Goal: Task Accomplishment & Management: Manage account settings

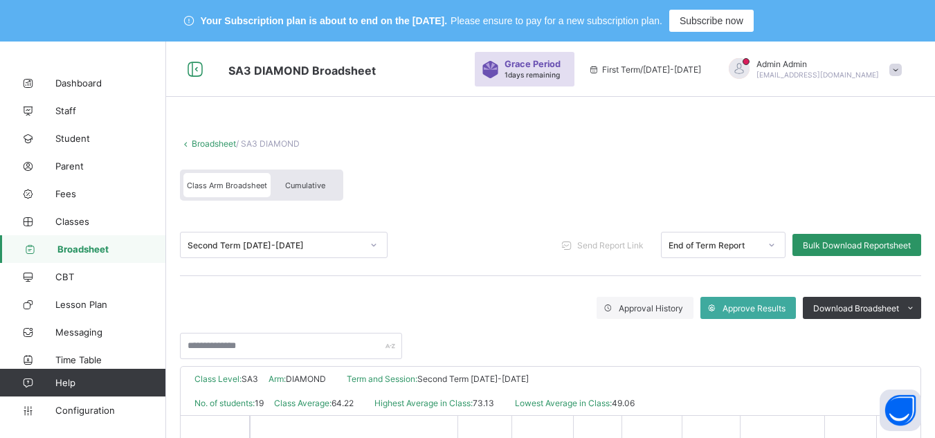
click at [224, 140] on link "Broadsheet" at bounding box center [214, 143] width 44 height 10
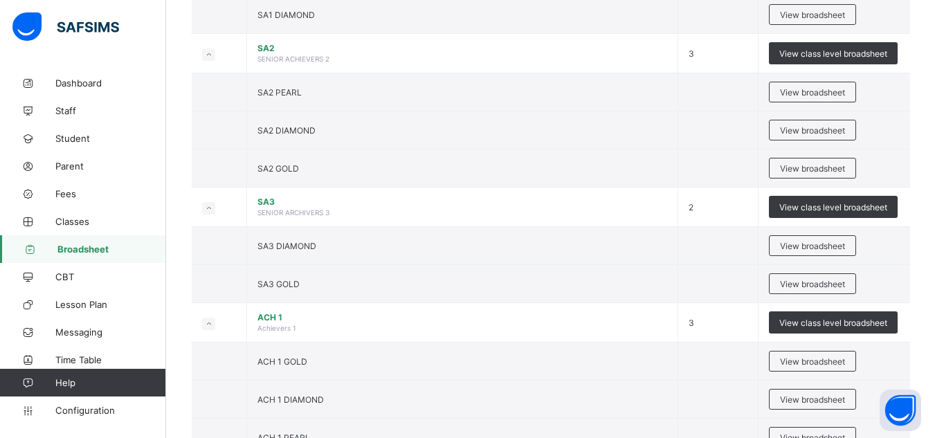
scroll to position [1403, 0]
click at [825, 282] on span "View broadsheet" at bounding box center [812, 283] width 65 height 10
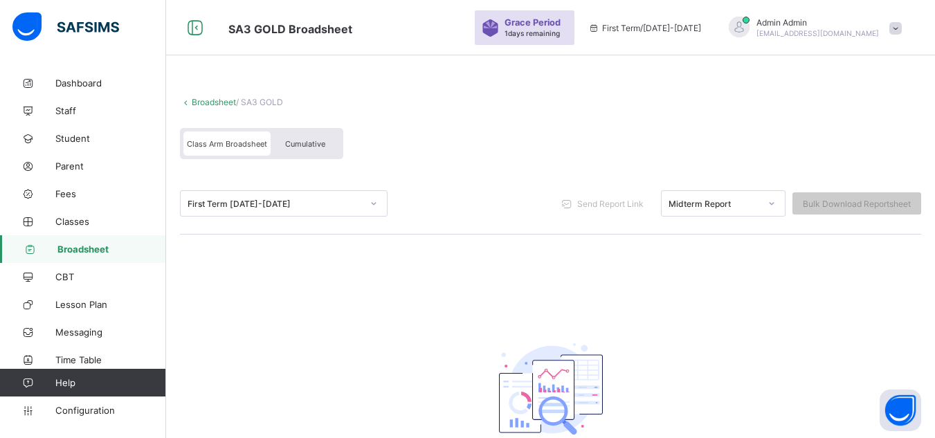
scroll to position [149, 0]
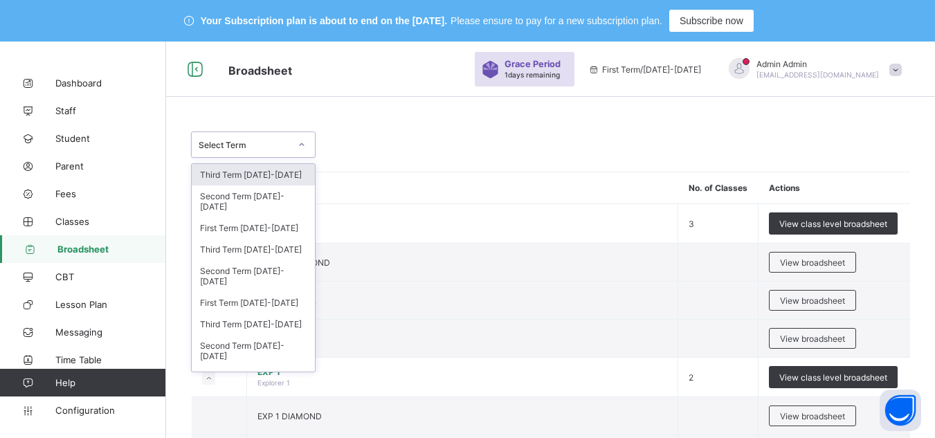
scroll to position [42, 0]
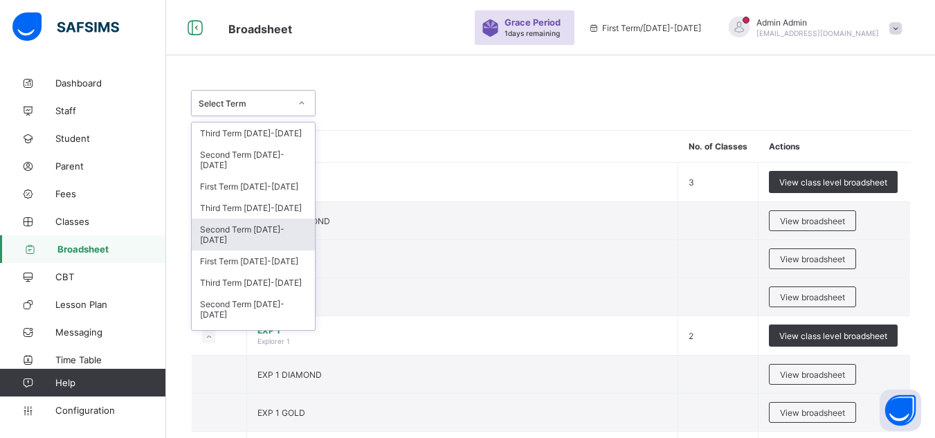
click at [274, 233] on div "Second Term [DATE]-[DATE]" at bounding box center [253, 235] width 123 height 32
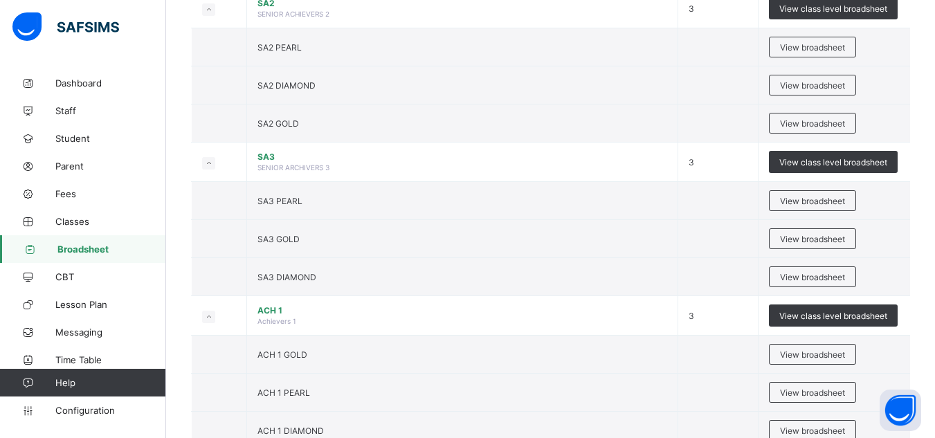
scroll to position [2994, 0]
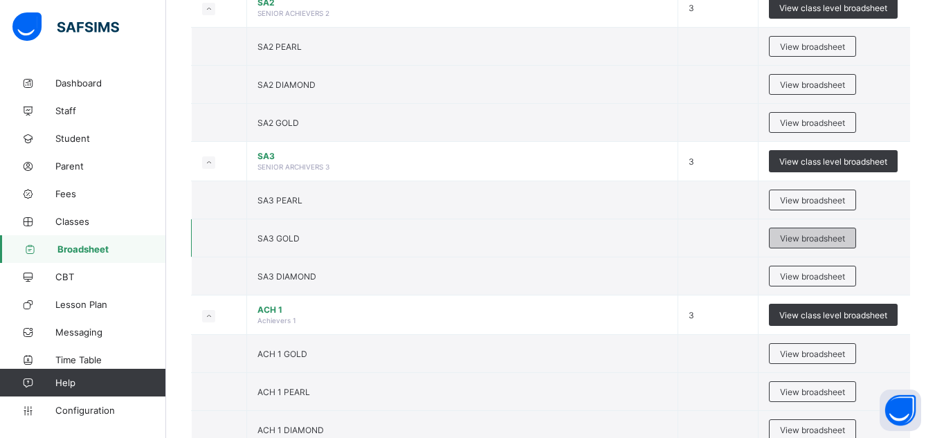
click at [814, 239] on span "View broadsheet" at bounding box center [812, 238] width 65 height 10
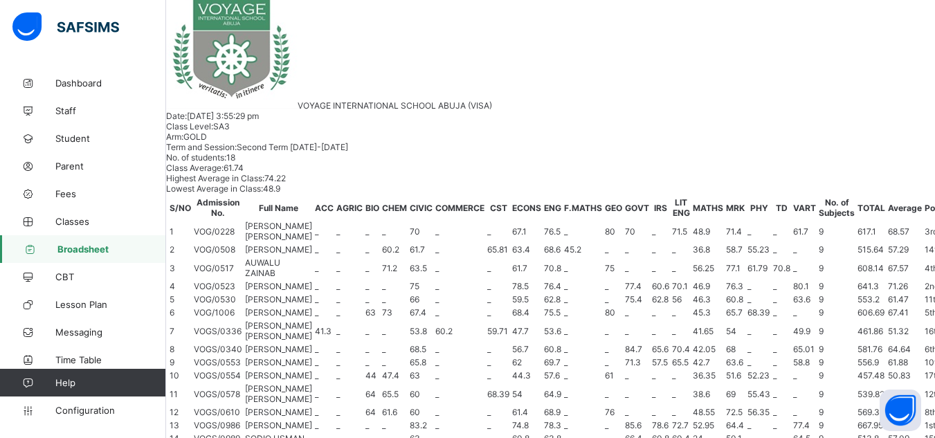
scroll to position [355, 0]
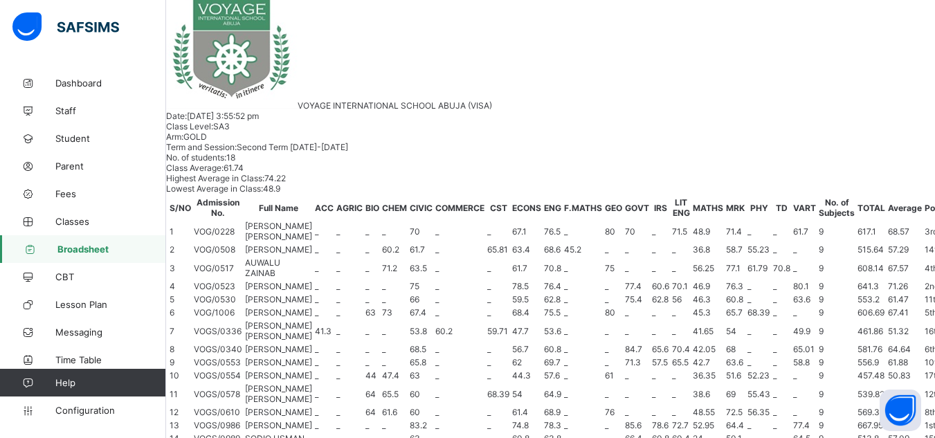
click at [79, 411] on span "Configuration" at bounding box center [110, 410] width 110 height 11
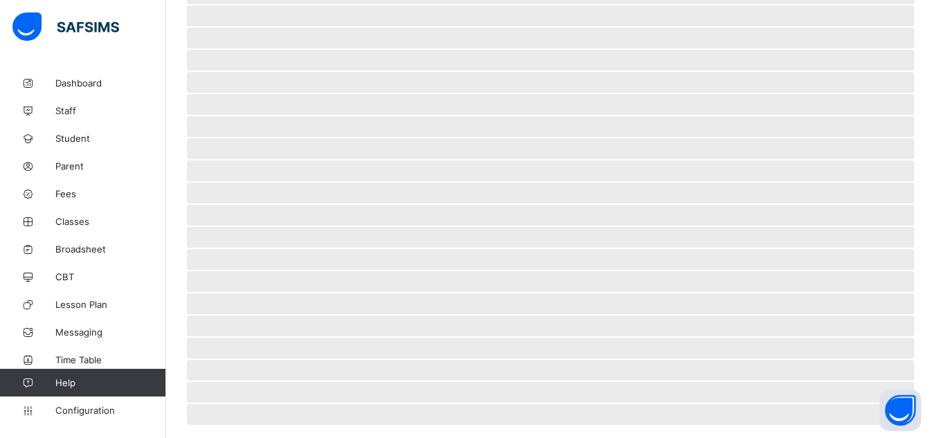
scroll to position [145, 0]
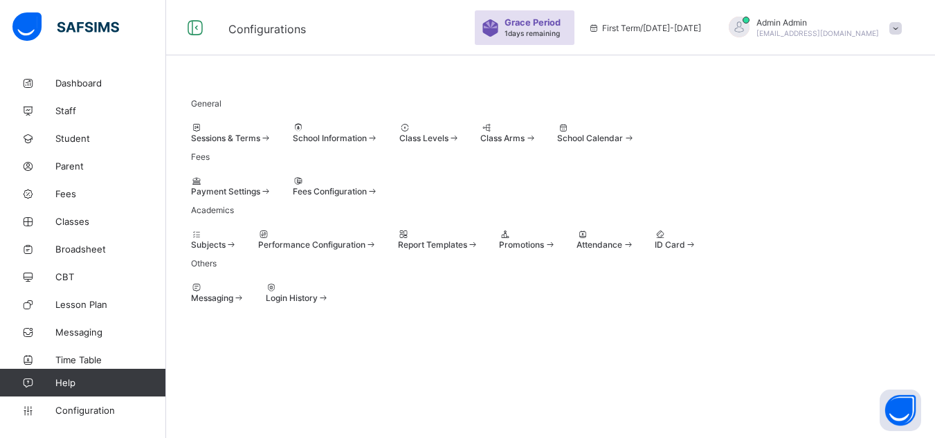
click at [249, 133] on span "Sessions & Terms" at bounding box center [225, 138] width 69 height 10
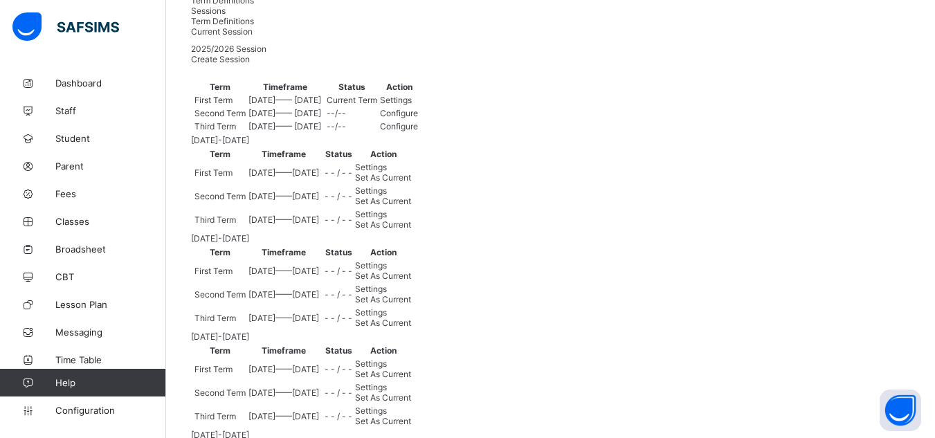
scroll to position [156, 0]
click at [412, 106] on span "Settings" at bounding box center [396, 100] width 32 height 10
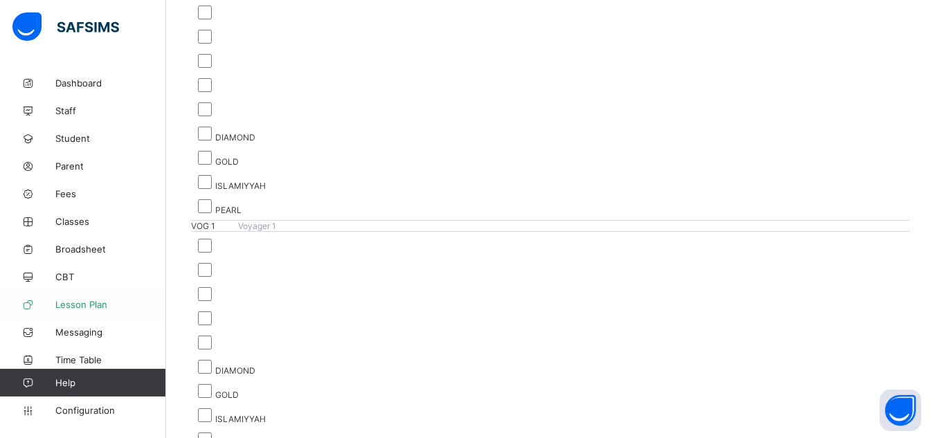
scroll to position [2538, 0]
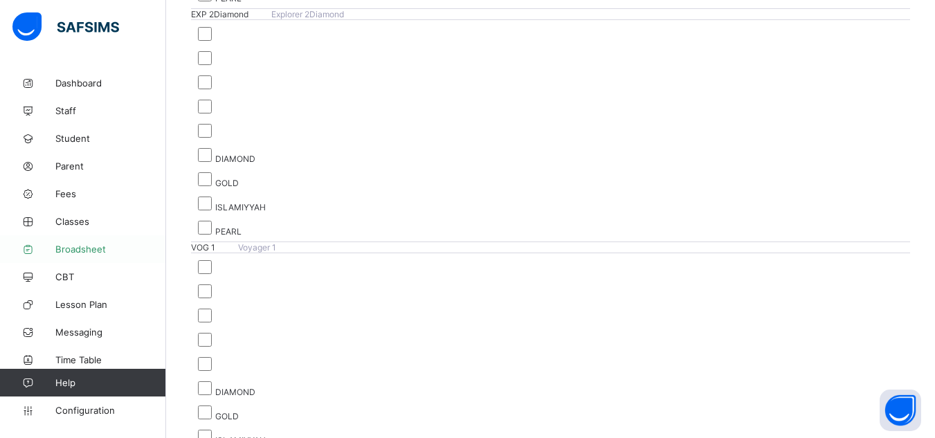
click at [81, 249] on span "Broadsheet" at bounding box center [110, 249] width 111 height 11
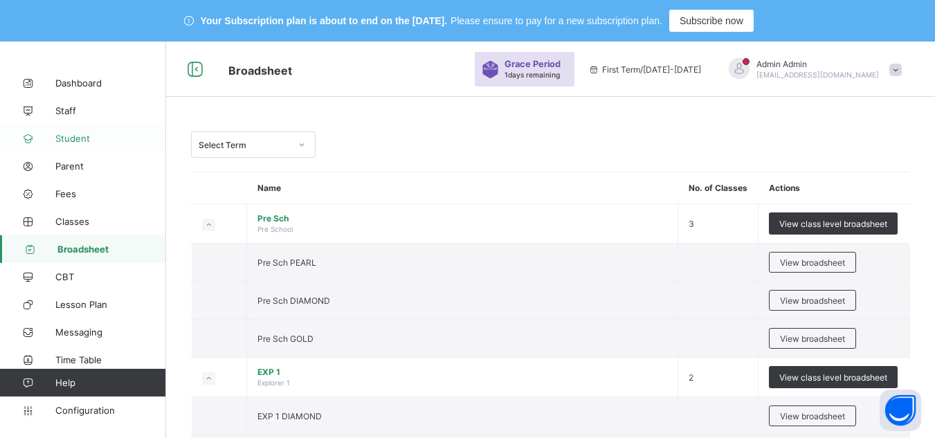
click at [78, 138] on span "Student" at bounding box center [110, 138] width 111 height 11
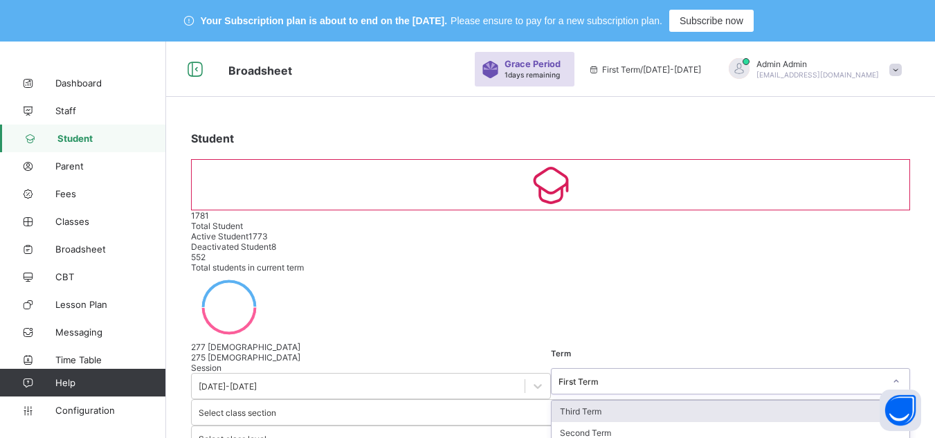
click at [558, 376] on div "First Term" at bounding box center [721, 381] width 327 height 10
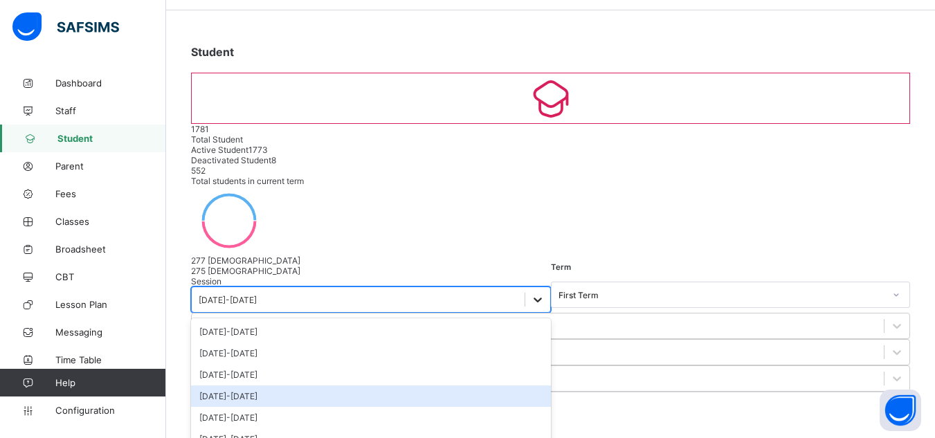
scroll to position [99, 0]
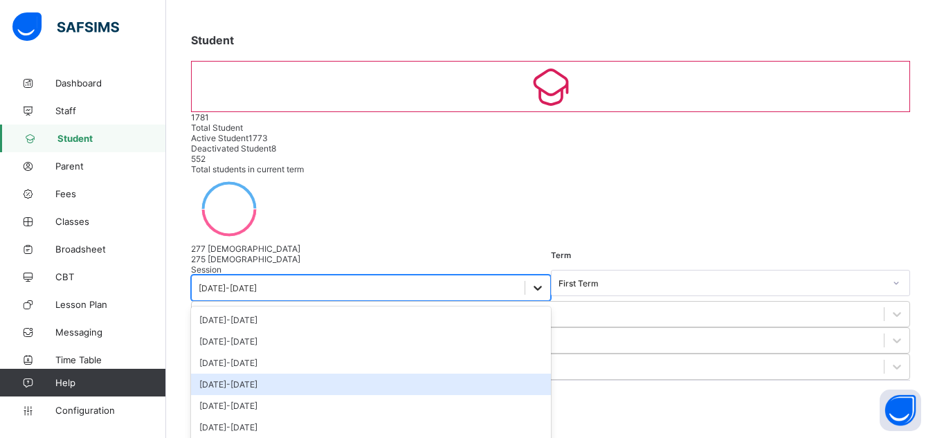
click at [279, 301] on div "option 2022-2023 focused, 4 of 12. 12 results available. Use Up and Down to cho…" at bounding box center [371, 288] width 360 height 26
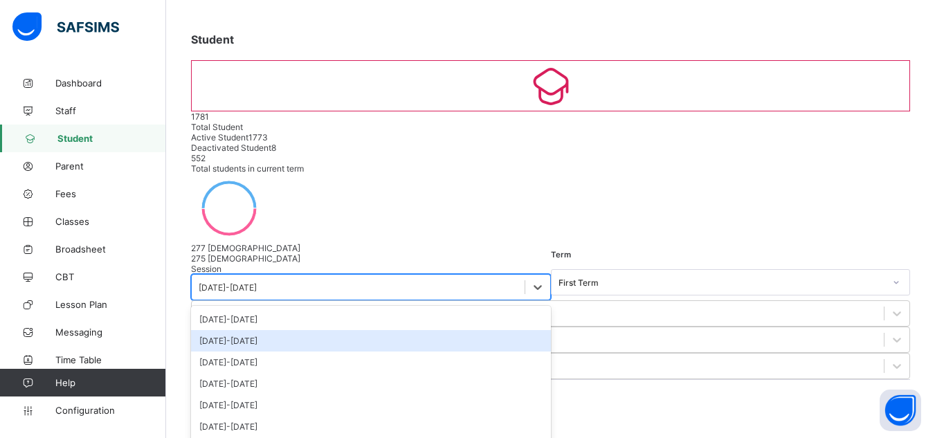
click at [246, 330] on div "2024-2025" at bounding box center [371, 340] width 360 height 21
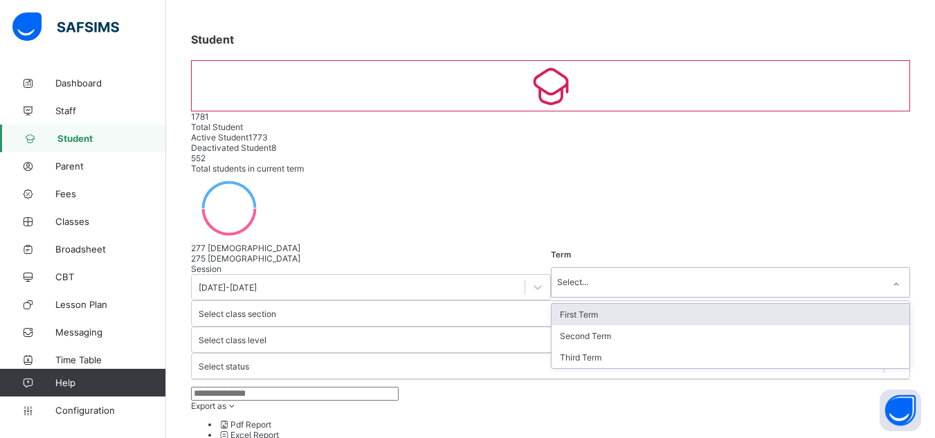
click at [552, 268] on div "Select..." at bounding box center [718, 282] width 332 height 29
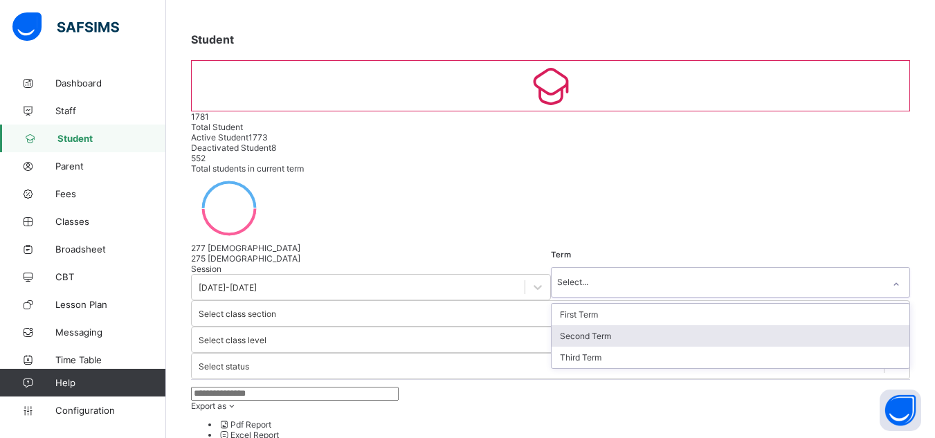
click at [552, 325] on div "Second Term" at bounding box center [731, 335] width 358 height 21
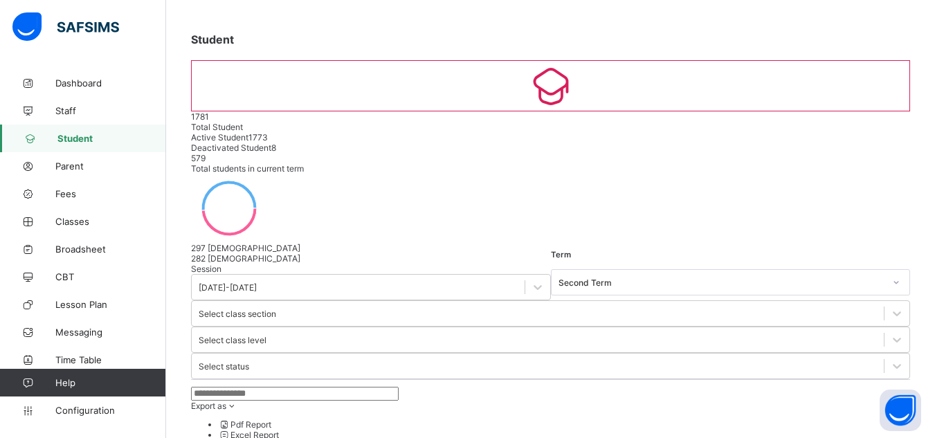
click at [352, 387] on input "text" at bounding box center [295, 394] width 208 height 14
paste input "*********"
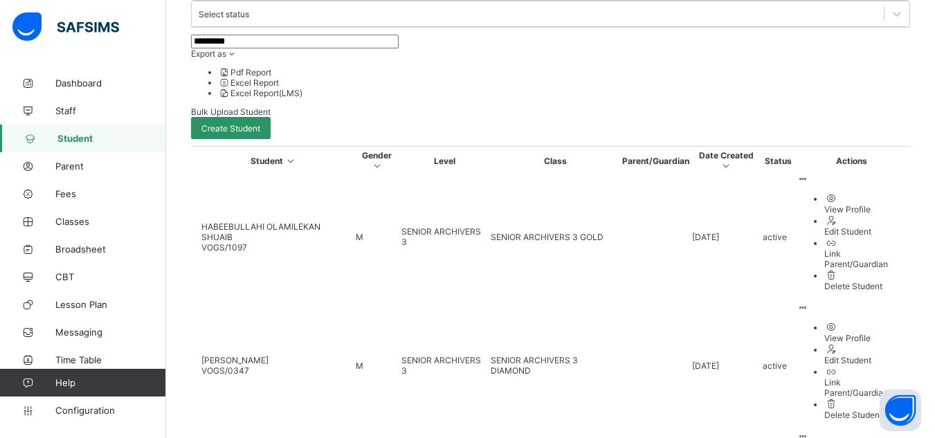
scroll to position [457, 0]
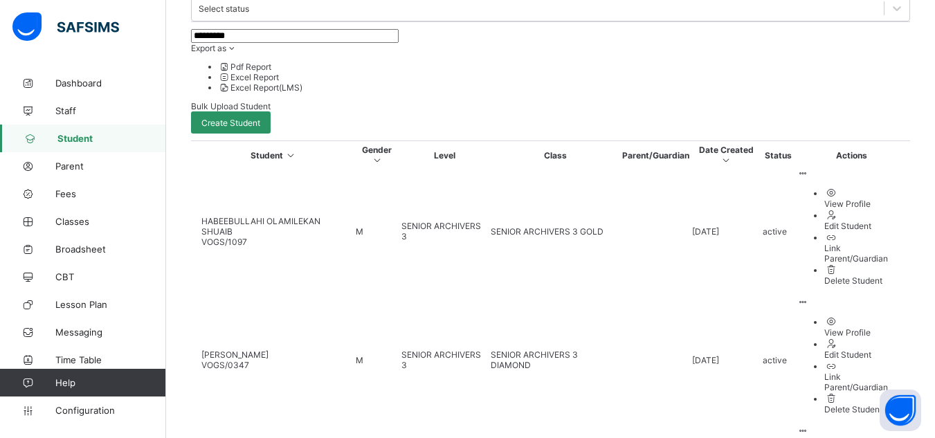
type input "*********"
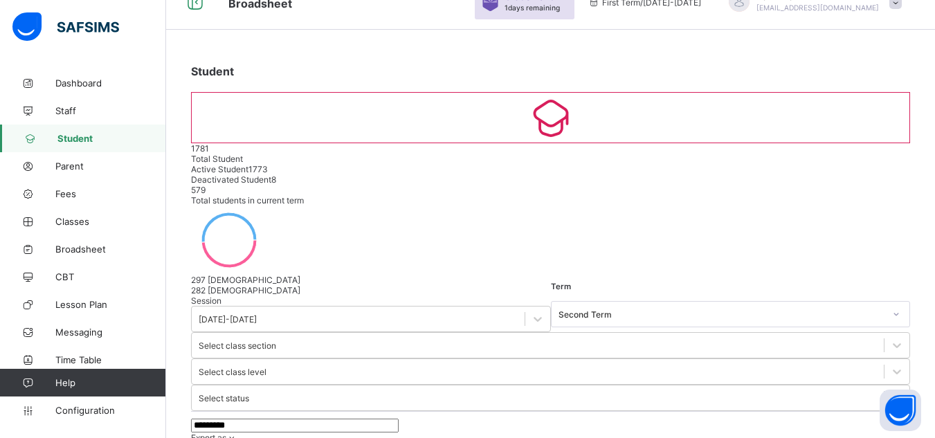
scroll to position [66, 0]
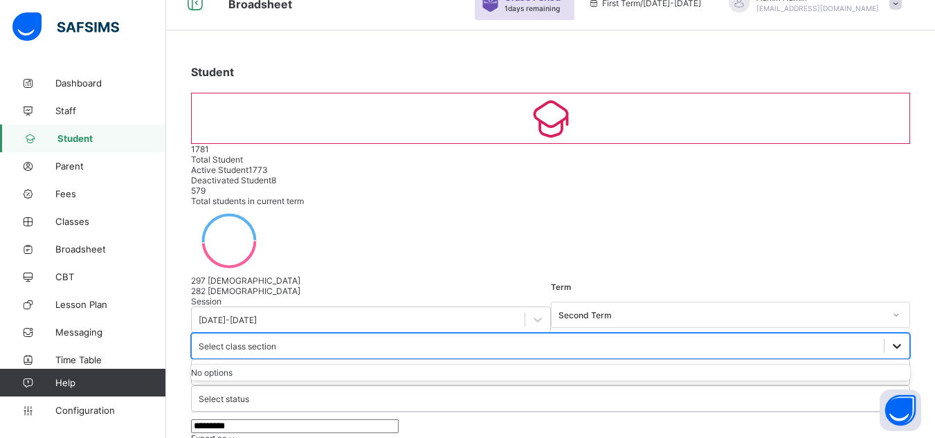
click at [890, 339] on icon at bounding box center [897, 346] width 14 height 14
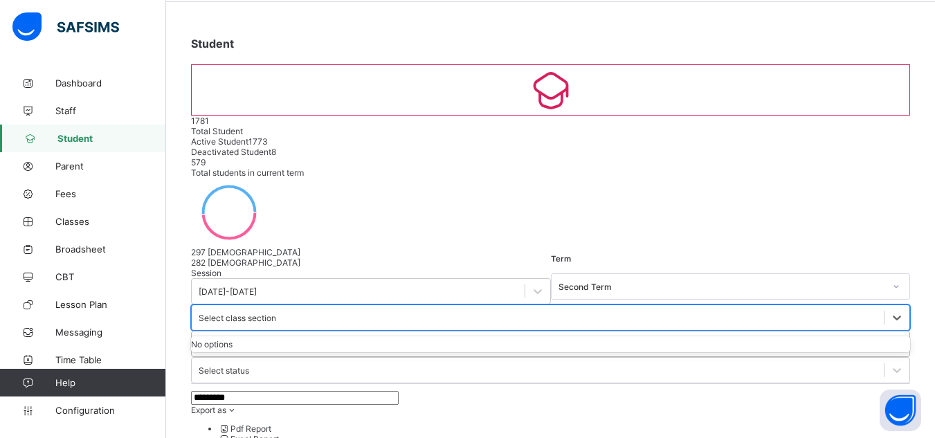
scroll to position [99, 0]
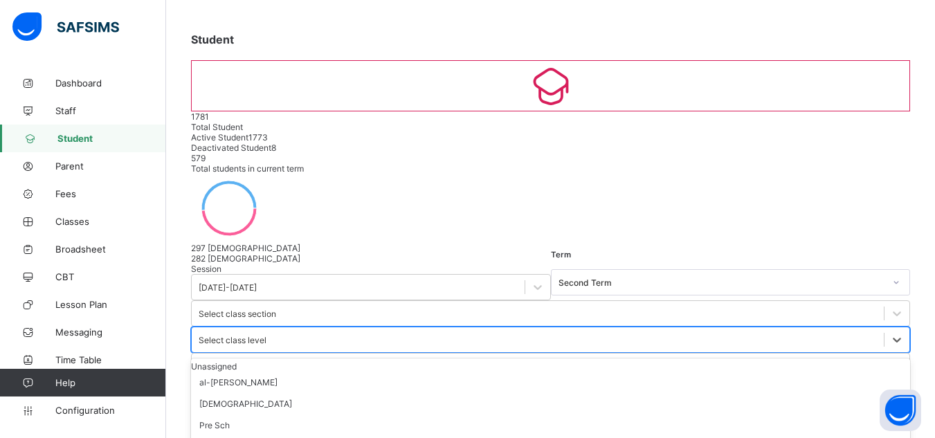
click at [573, 327] on div "option Unassigned focused, 1 of 30. 30 results available. Use Up and Down to ch…" at bounding box center [550, 340] width 719 height 26
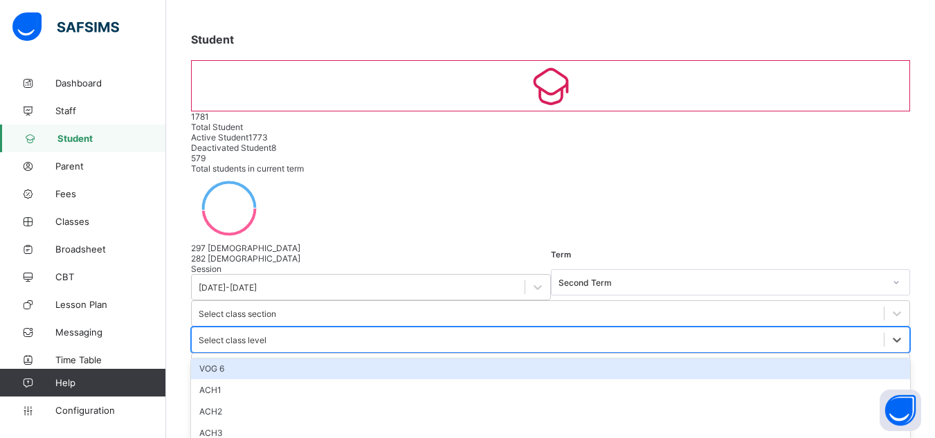
scroll to position [338, 0]
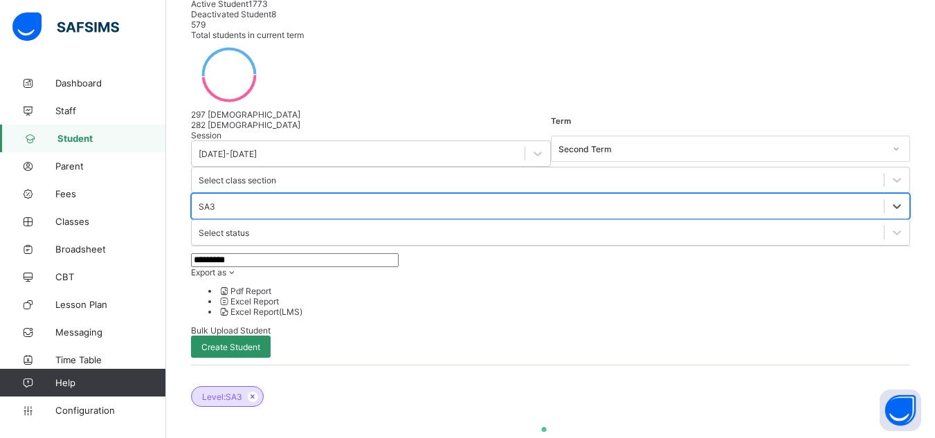
scroll to position [265, 0]
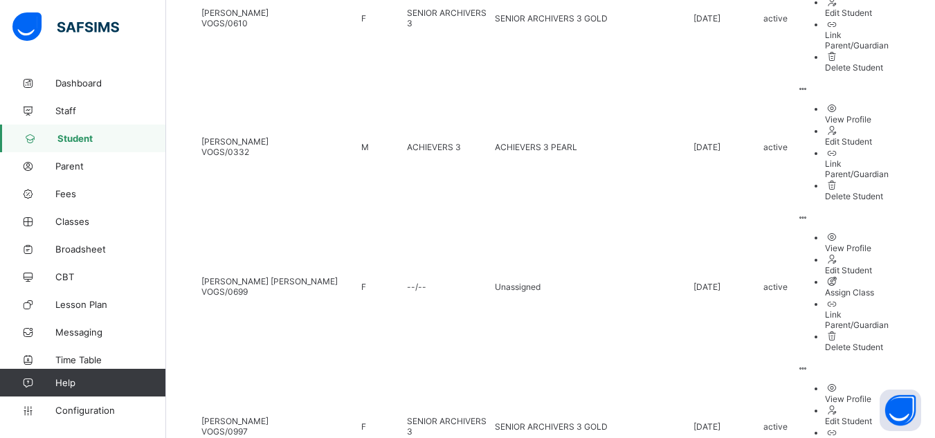
scroll to position [2120, 0]
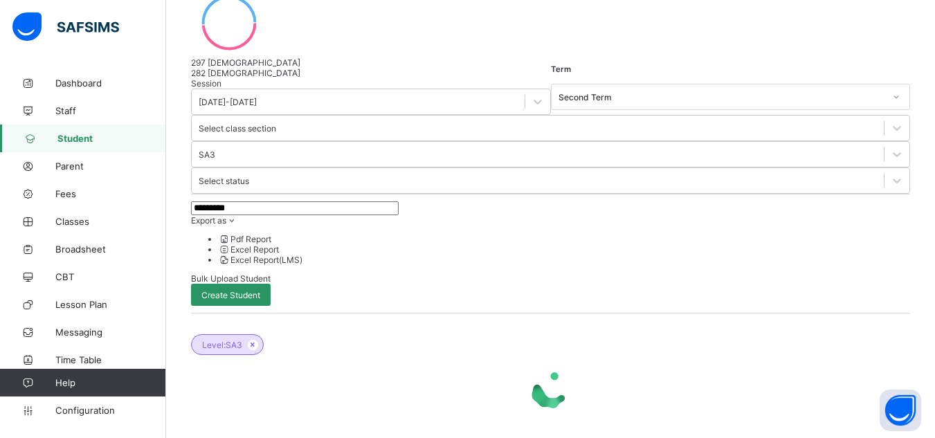
scroll to position [265, 0]
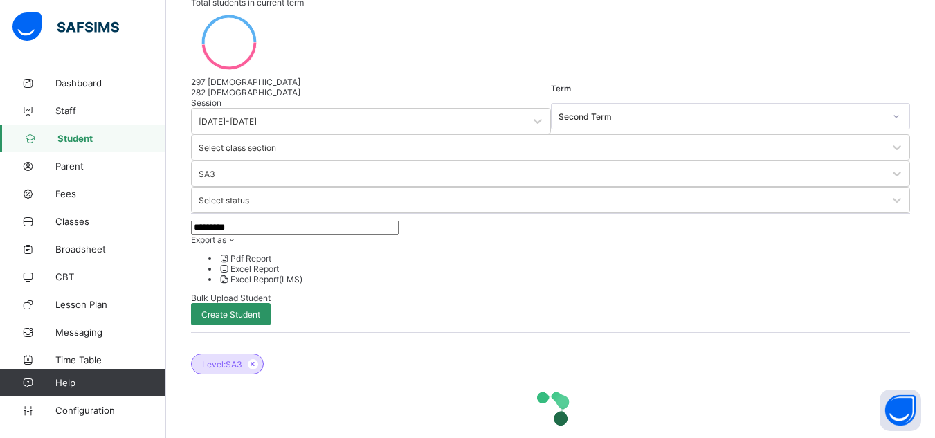
click at [269, 221] on input "*********" at bounding box center [295, 228] width 208 height 14
click at [73, 109] on span "Staff" at bounding box center [110, 110] width 111 height 11
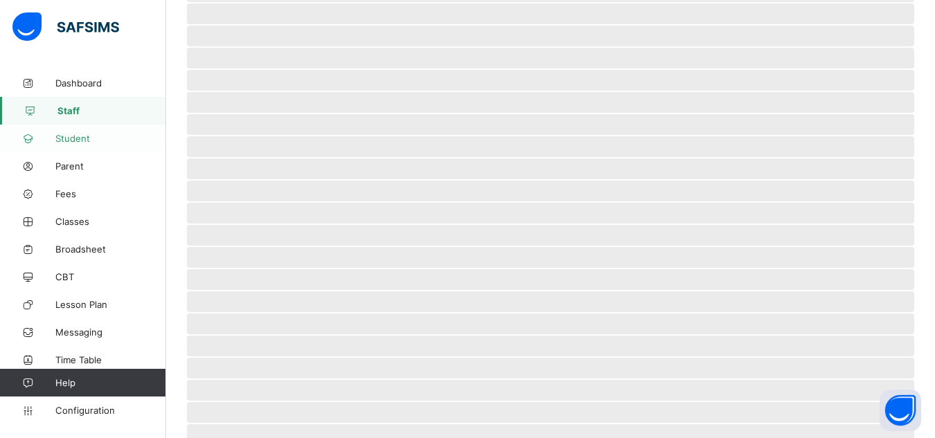
click at [81, 134] on span "Student" at bounding box center [110, 138] width 111 height 11
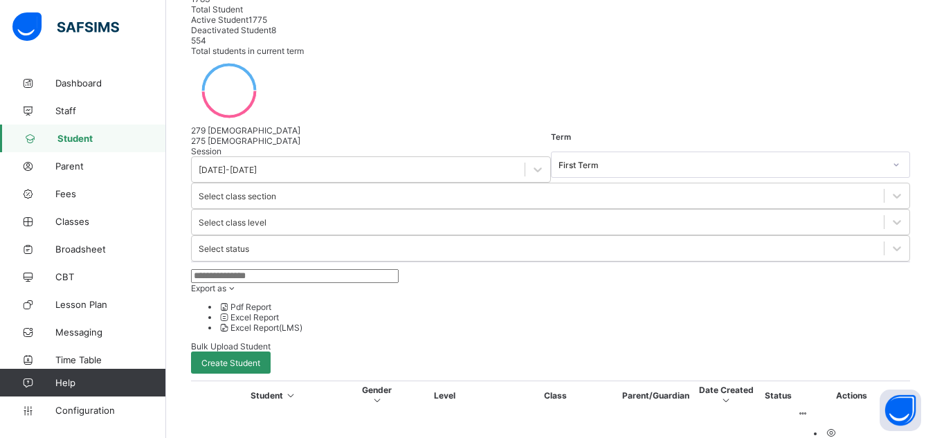
scroll to position [265, 0]
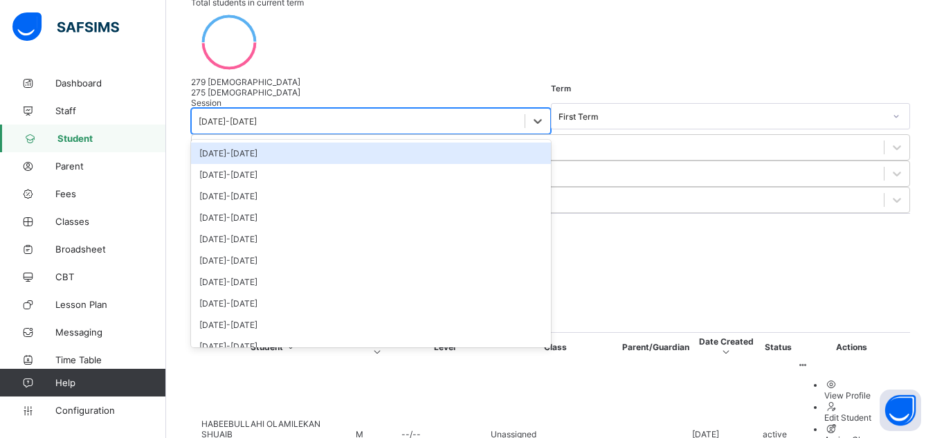
click at [255, 116] on div "[DATE]-[DATE]" at bounding box center [228, 121] width 58 height 10
click at [243, 164] on div "2024-2025" at bounding box center [371, 174] width 360 height 21
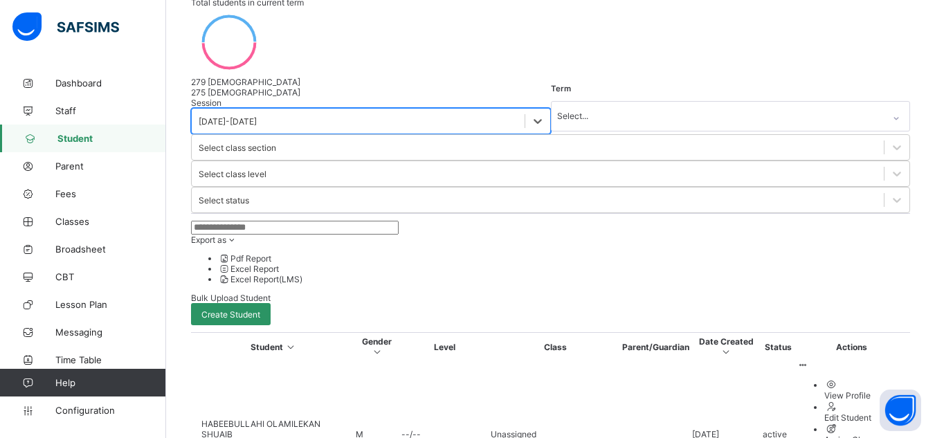
click at [243, 221] on input "text" at bounding box center [295, 228] width 208 height 14
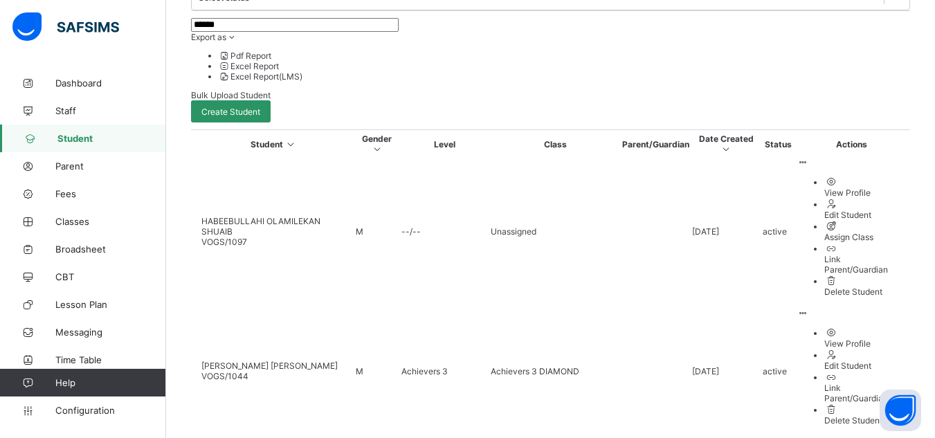
scroll to position [503, 0]
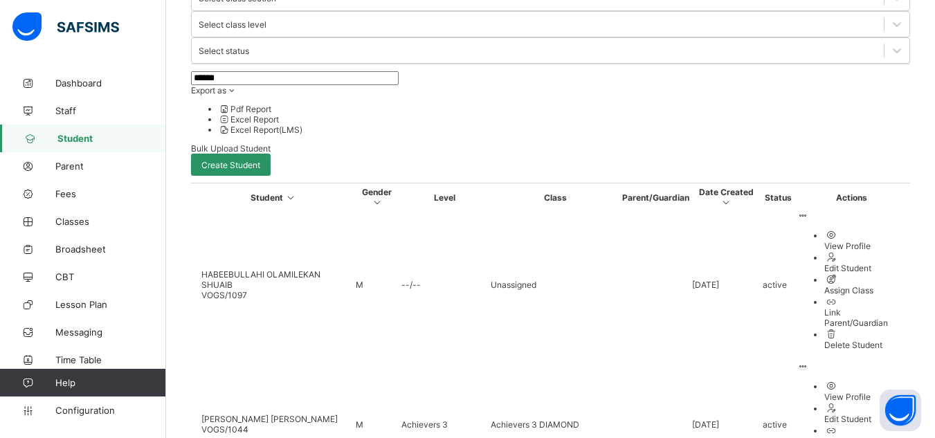
scroll to position [468, 0]
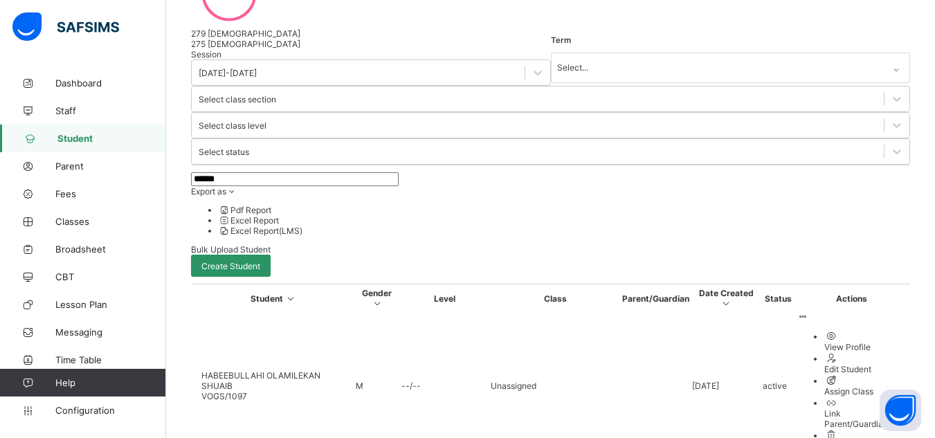
scroll to position [313, 0]
click at [264, 173] on input "*****" at bounding box center [295, 180] width 208 height 14
type input "*"
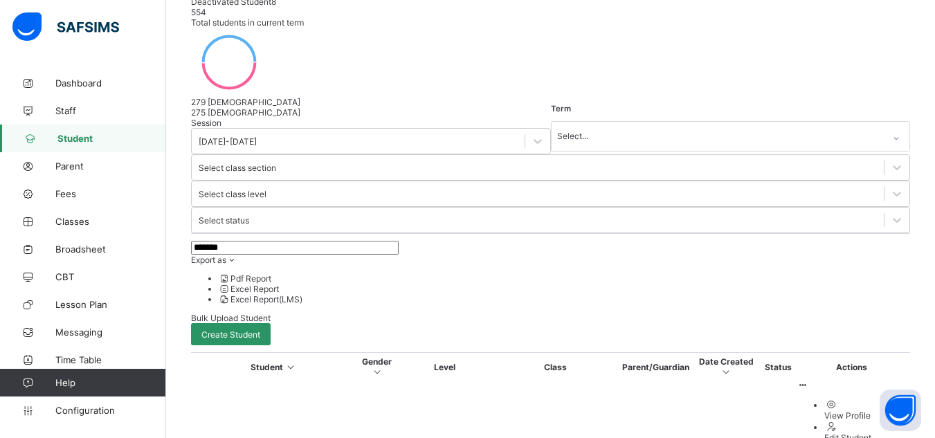
scroll to position [244, 0]
click at [247, 242] on input "******" at bounding box center [295, 249] width 208 height 14
type input "*"
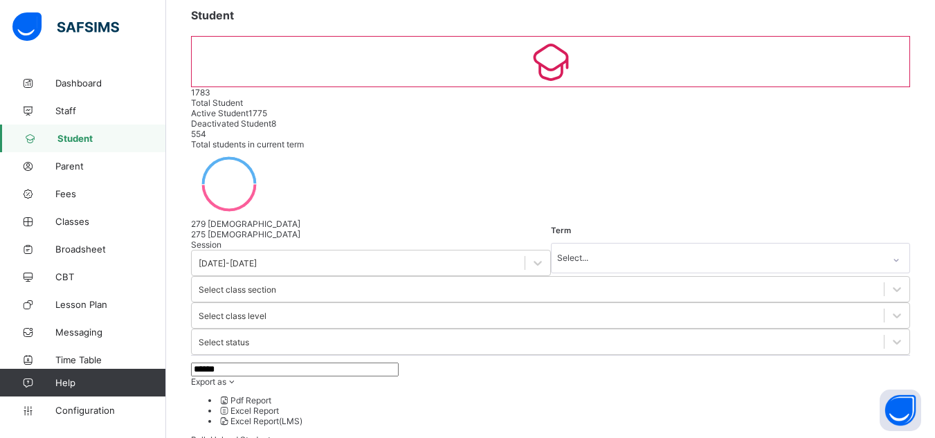
scroll to position [122, 0]
type input "******"
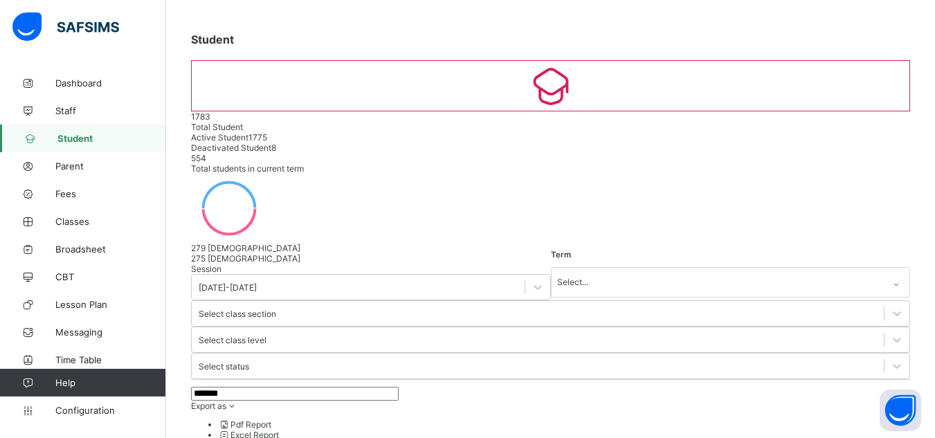
scroll to position [0, 0]
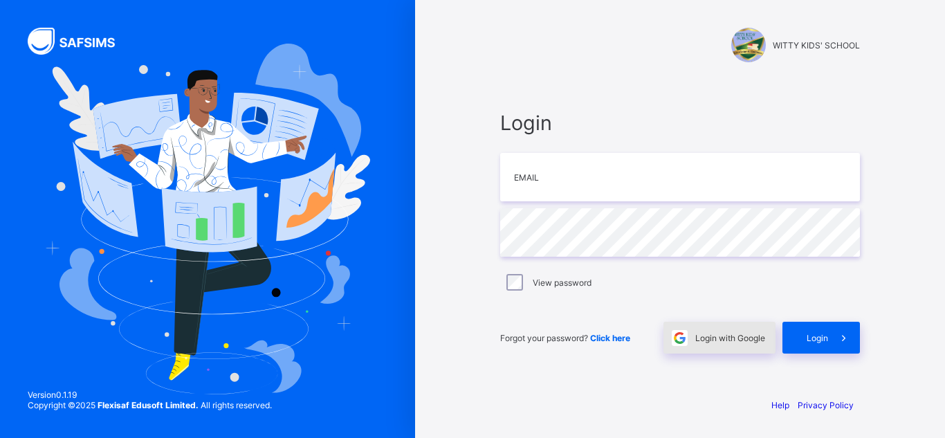
click at [705, 340] on span "Login with Google" at bounding box center [730, 338] width 70 height 10
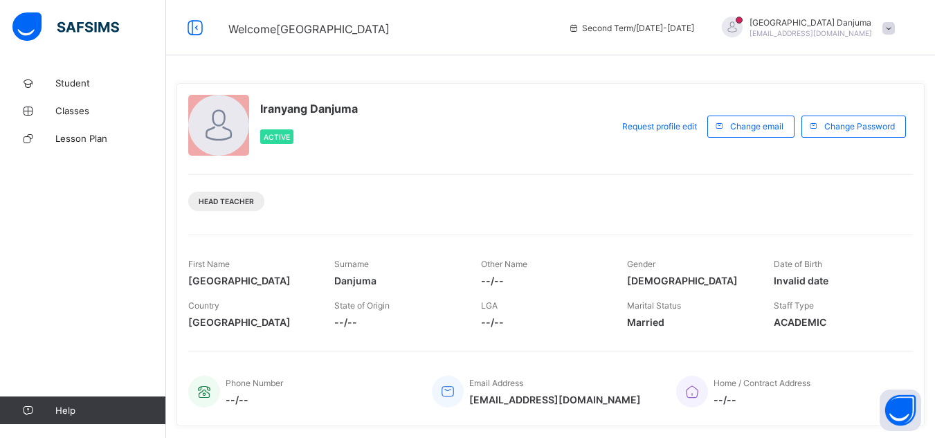
click at [895, 26] on span at bounding box center [888, 28] width 12 height 12
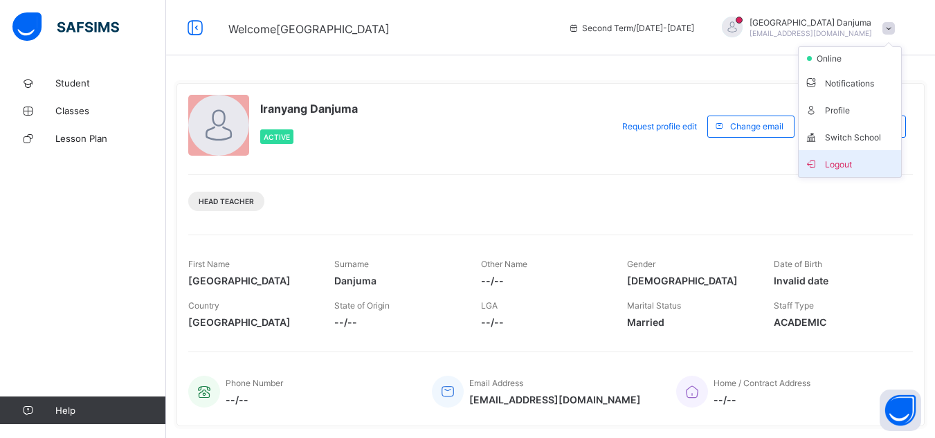
click at [849, 163] on span "Logout" at bounding box center [849, 164] width 91 height 16
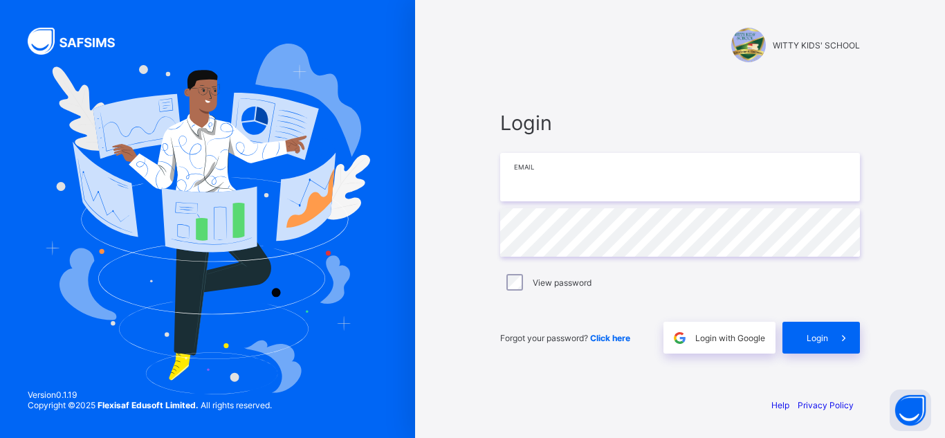
click at [581, 190] on input "email" at bounding box center [680, 177] width 360 height 48
type input "**********"
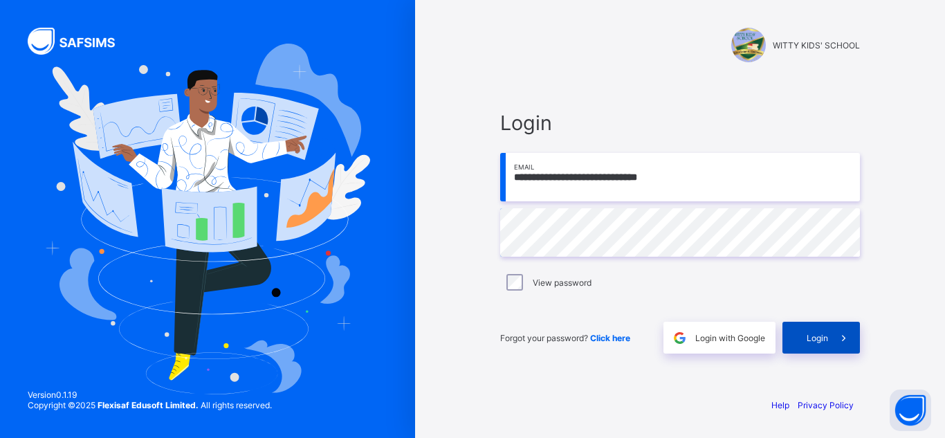
click at [821, 334] on span "Login" at bounding box center [817, 338] width 21 height 10
click at [662, 178] on input "**********" at bounding box center [680, 177] width 360 height 48
click at [815, 334] on span "Login" at bounding box center [817, 338] width 21 height 10
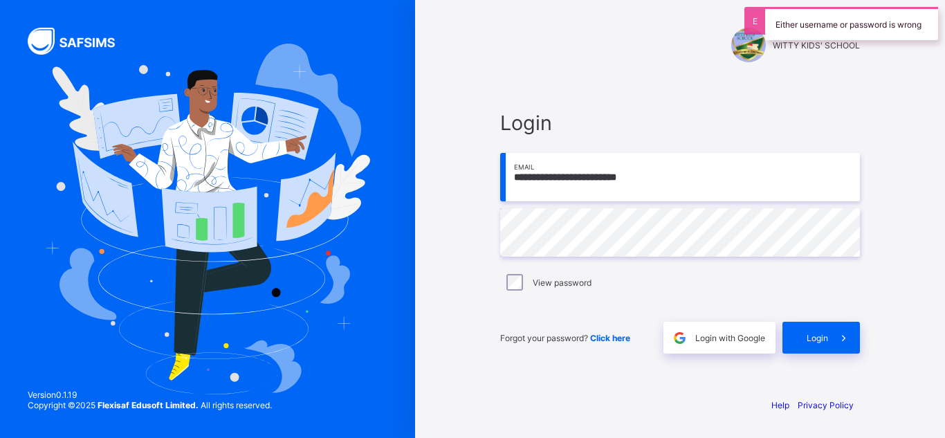
click at [682, 185] on input "**********" at bounding box center [680, 177] width 360 height 48
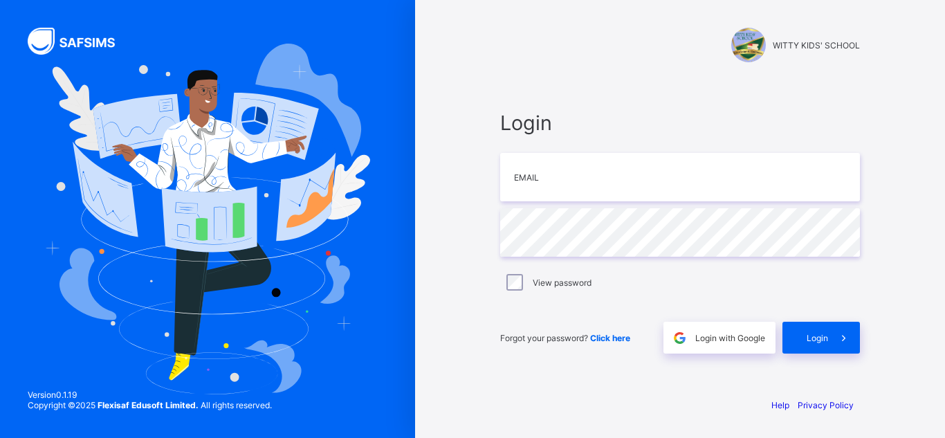
click at [621, 52] on div "WITTY KIDS' SCHOOL" at bounding box center [680, 45] width 360 height 35
click at [744, 340] on span "Login with Google" at bounding box center [730, 338] width 70 height 10
type input "**********"
click at [660, 182] on input "**********" at bounding box center [680, 177] width 360 height 48
click at [671, 177] on input "**********" at bounding box center [680, 177] width 360 height 48
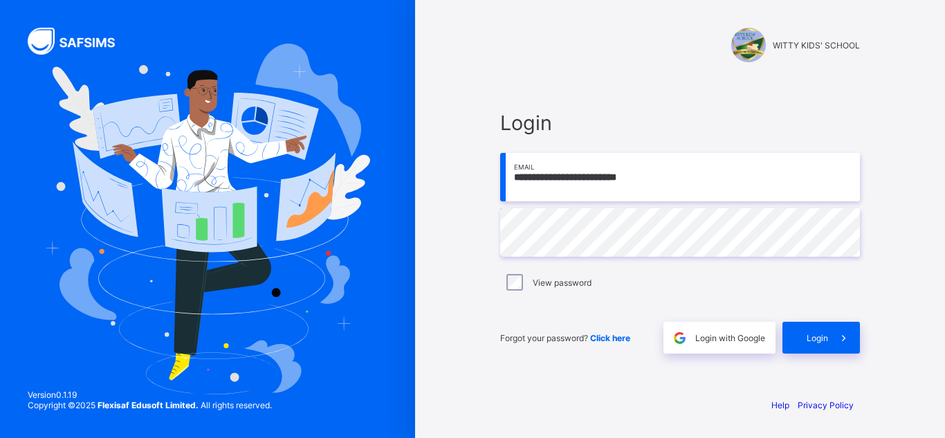
click at [813, 356] on div "**********" at bounding box center [680, 232] width 388 height 308
click at [816, 345] on div "Login" at bounding box center [822, 338] width 78 height 32
type input "**********"
click at [812, 340] on span "Login" at bounding box center [817, 338] width 21 height 10
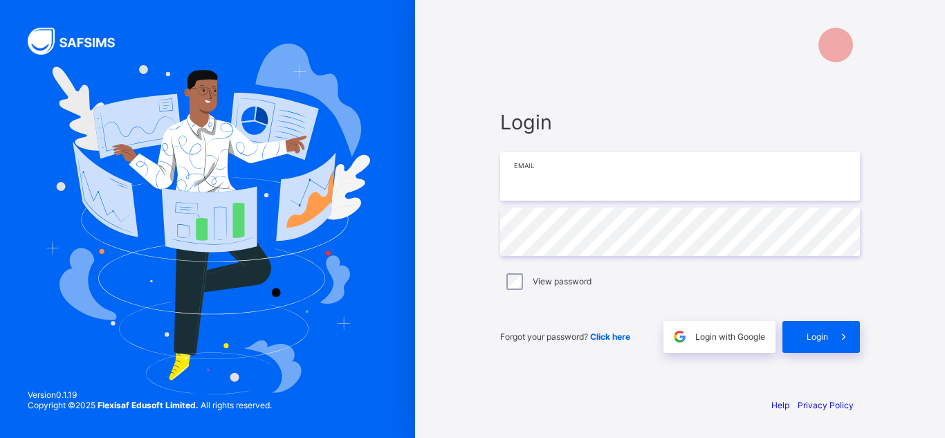
click at [673, 190] on input "email" at bounding box center [680, 176] width 360 height 48
click at [612, 340] on span "Click here" at bounding box center [610, 338] width 40 height 10
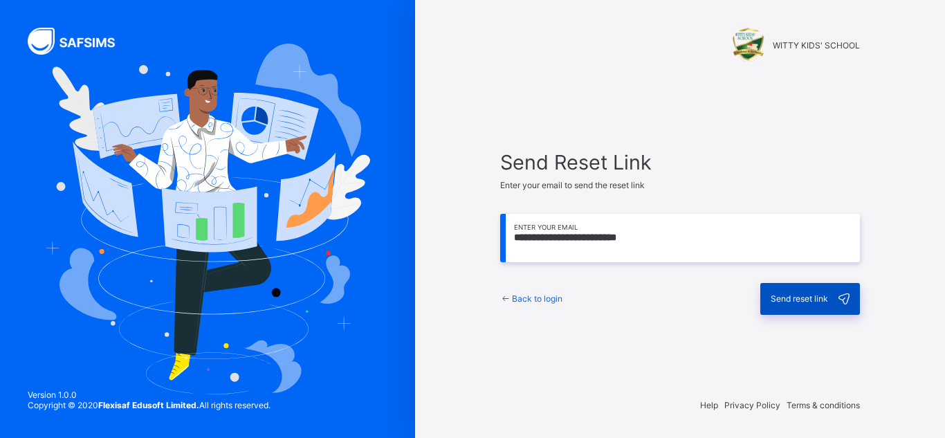
type input "**********"
click at [808, 303] on span "Send reset link" at bounding box center [799, 298] width 57 height 10
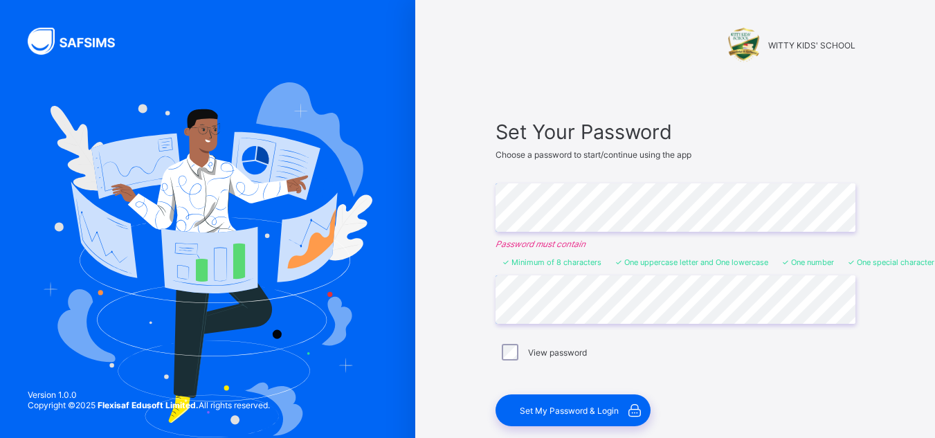
click at [770, 349] on div "View password" at bounding box center [675, 352] width 353 height 17
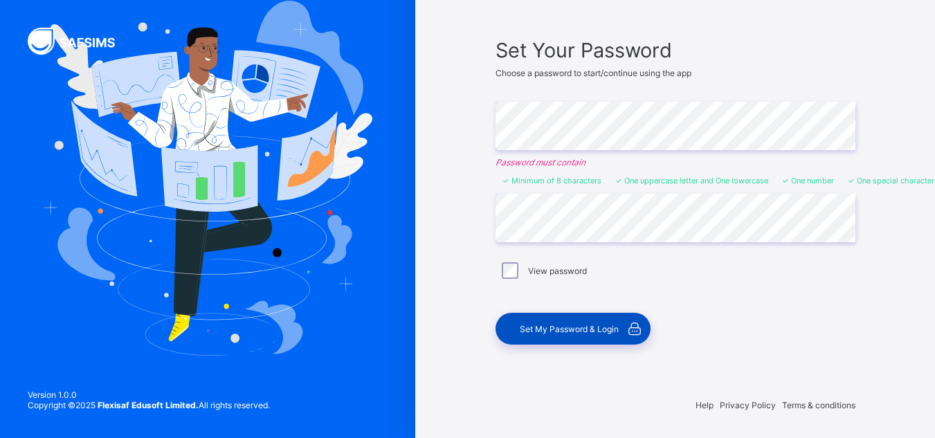
click at [588, 325] on span "Set My Password & Login" at bounding box center [569, 329] width 99 height 10
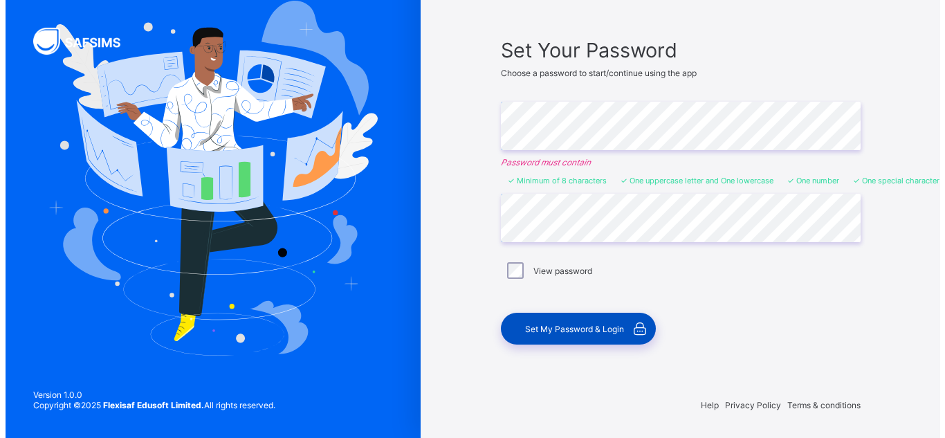
scroll to position [0, 0]
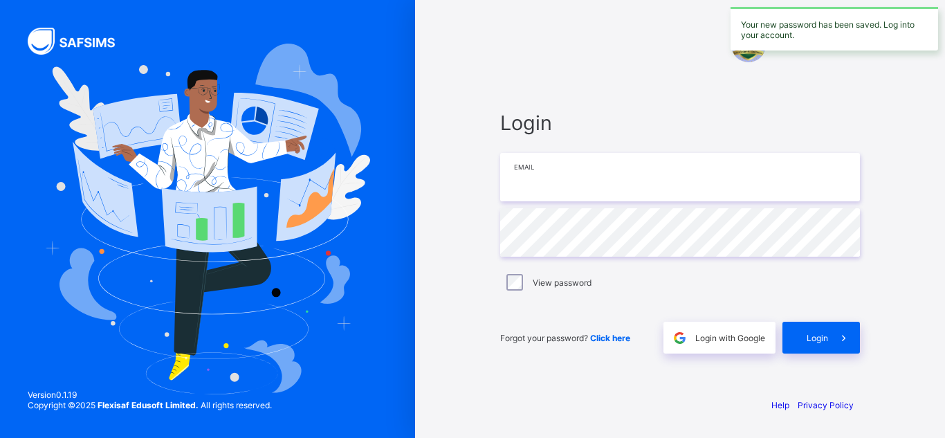
type input "**********"
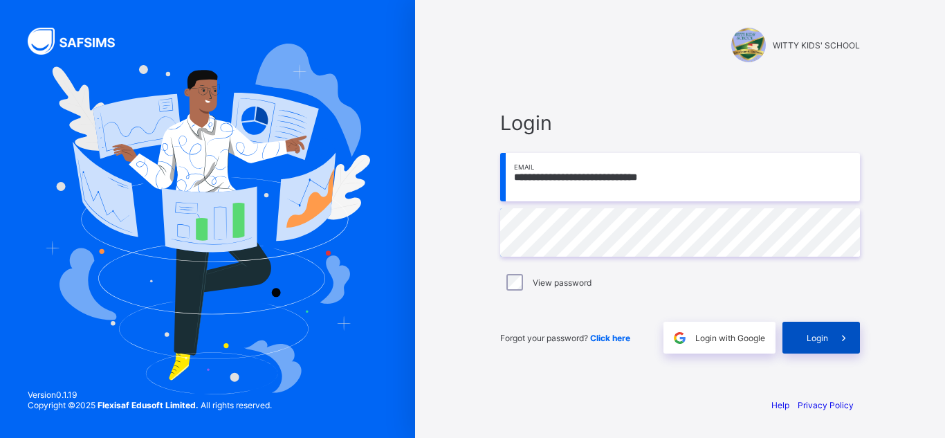
click at [807, 335] on span "Login" at bounding box center [817, 338] width 21 height 10
type input "**********"
click at [812, 342] on span "Login" at bounding box center [817, 338] width 21 height 10
click at [484, 33] on div "**********" at bounding box center [680, 219] width 415 height 438
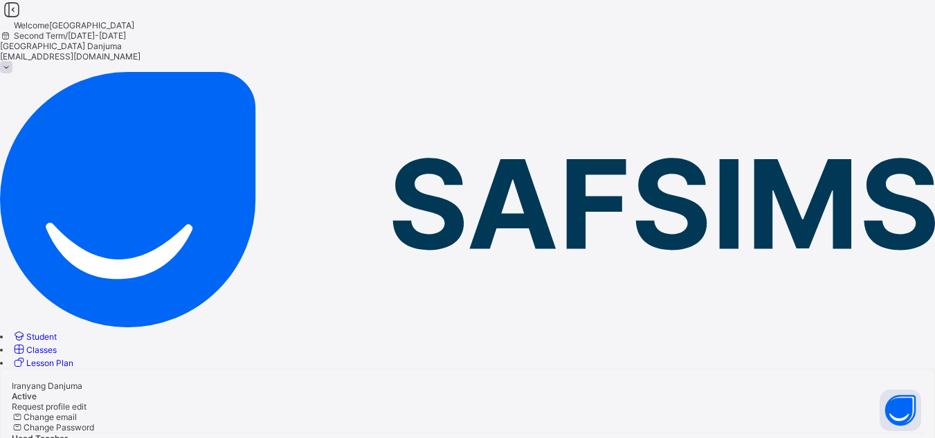
click at [12, 61] on span at bounding box center [6, 67] width 12 height 12
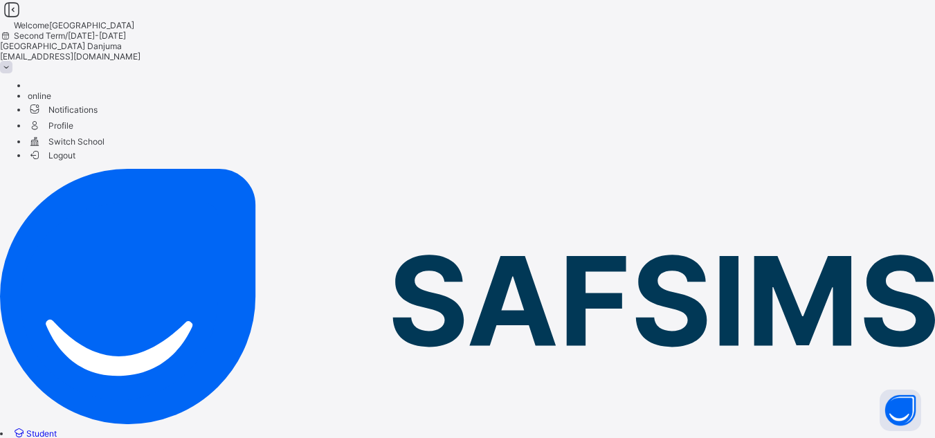
click at [855, 117] on span "Profile" at bounding box center [481, 125] width 907 height 16
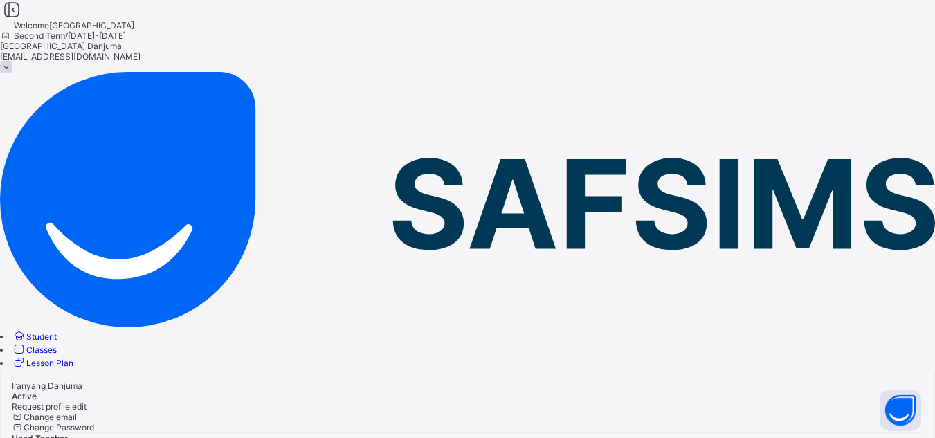
click at [68, 433] on span "Head Teacher" at bounding box center [40, 438] width 56 height 10
click at [12, 61] on span at bounding box center [6, 67] width 12 height 12
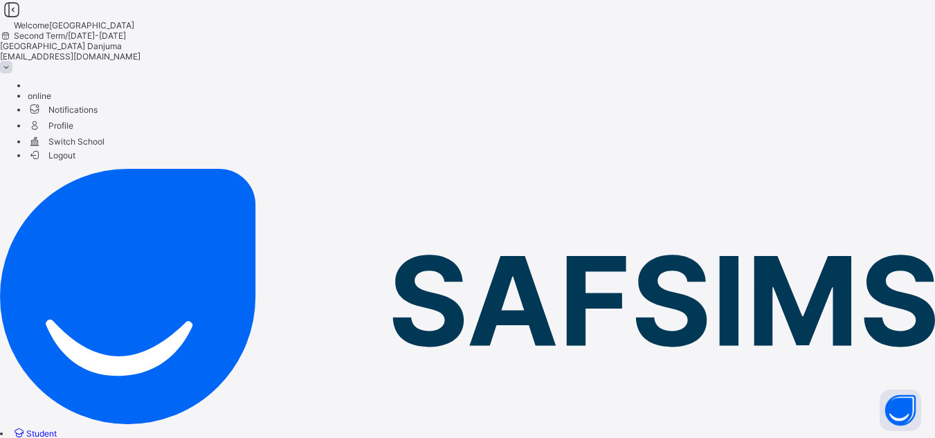
click at [75, 163] on span "Logout" at bounding box center [52, 155] width 48 height 15
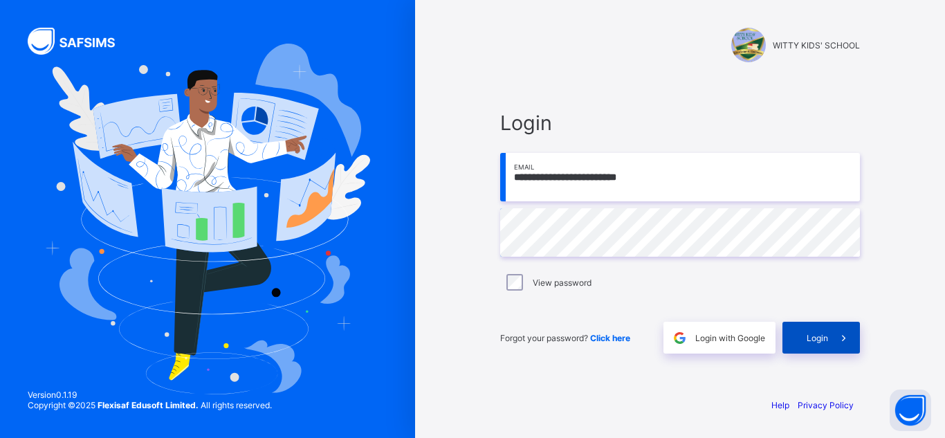
click at [819, 338] on span "Login" at bounding box center [817, 338] width 21 height 10
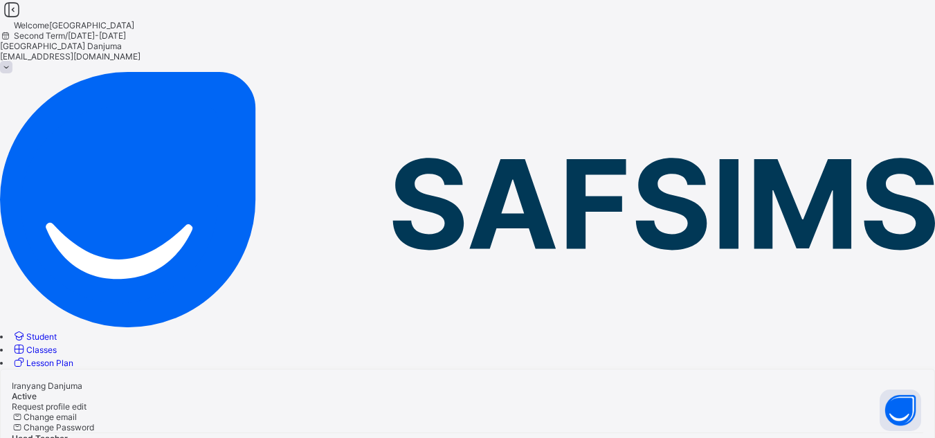
click at [57, 345] on span "Classes" at bounding box center [41, 350] width 30 height 10
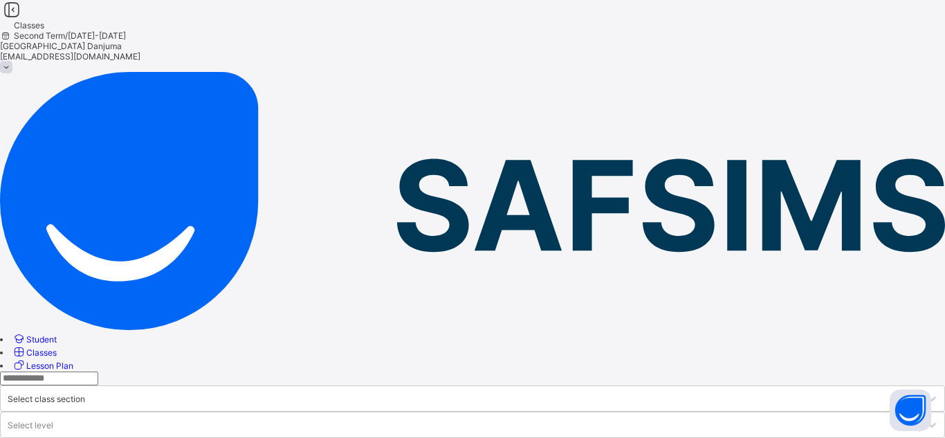
click at [73, 361] on span "Lesson Plan" at bounding box center [49, 366] width 47 height 10
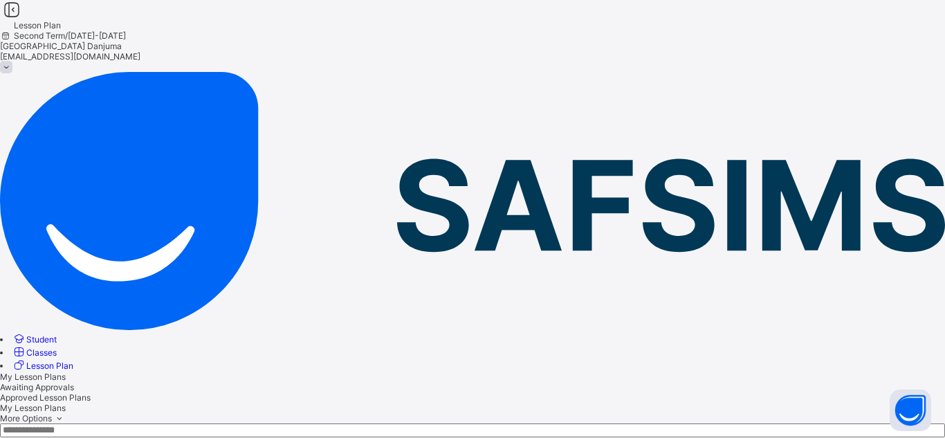
click at [57, 347] on link "Classes" at bounding box center [34, 352] width 45 height 10
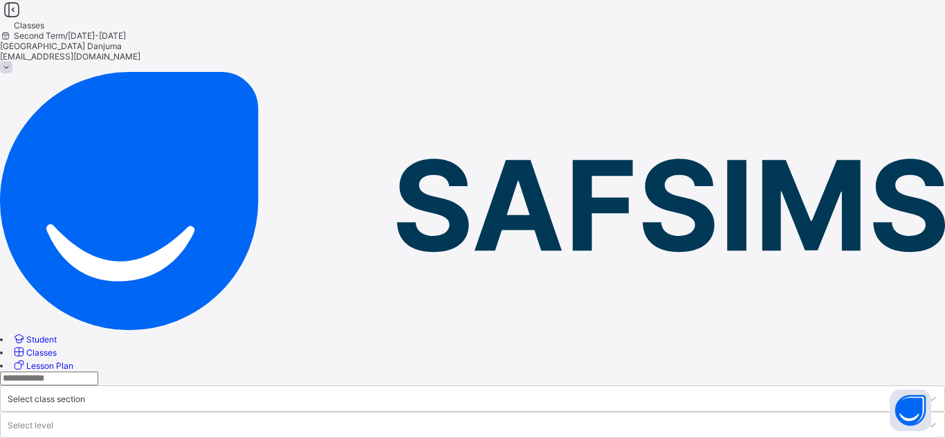
click at [900, 41] on div "Iranyang Danjuma danjumaijoro@flexisaf.com" at bounding box center [472, 56] width 945 height 31
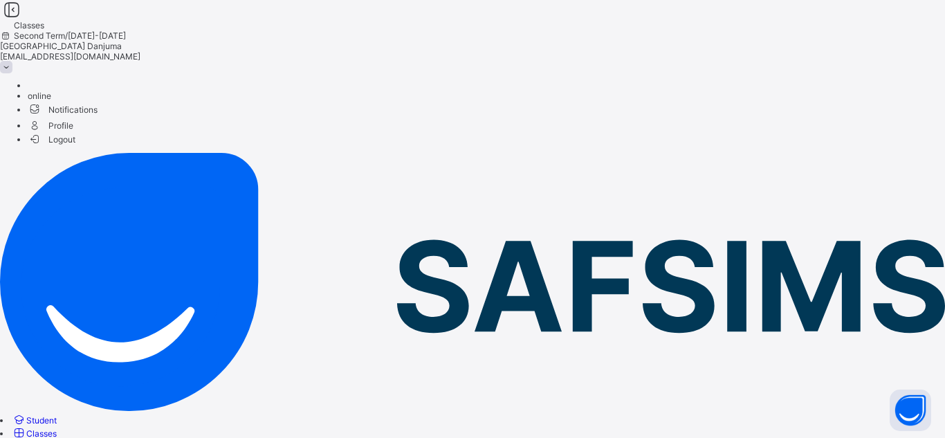
click at [51, 91] on span "online" at bounding box center [40, 96] width 24 height 10
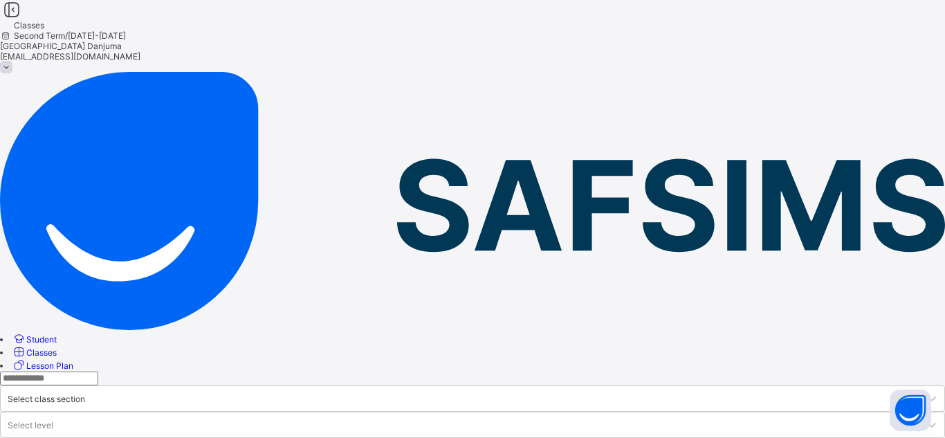
click at [12, 61] on span at bounding box center [6, 67] width 12 height 12
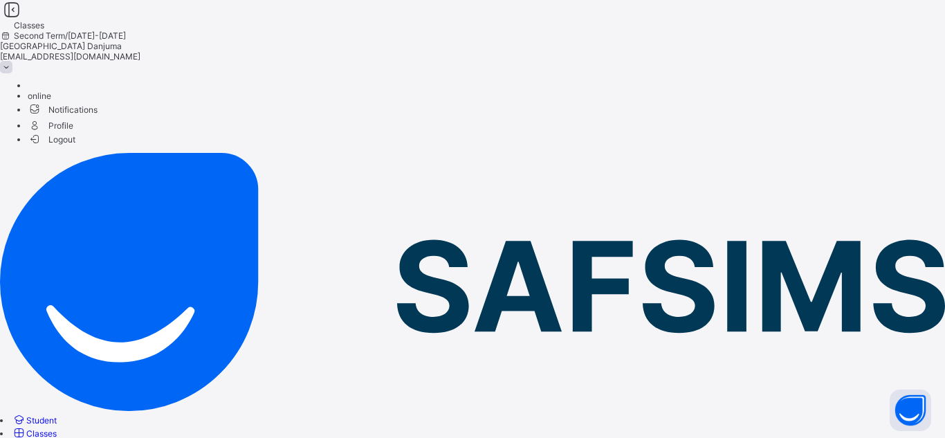
click at [75, 135] on span "Logout" at bounding box center [52, 139] width 48 height 15
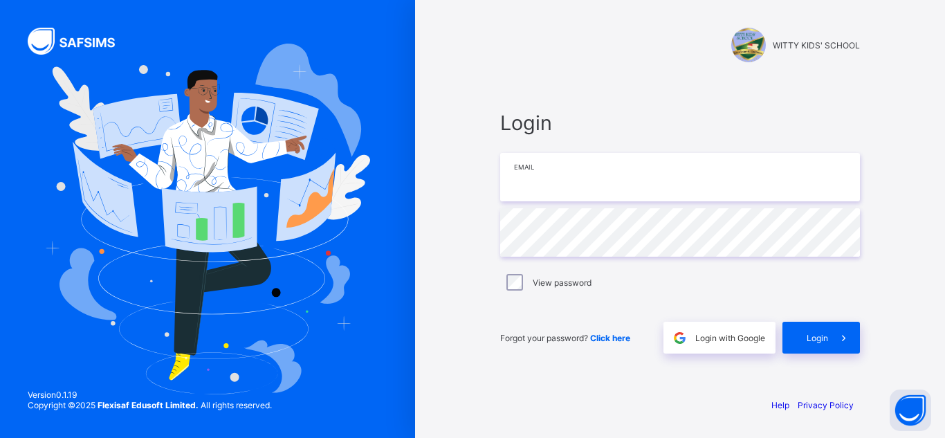
type input "**********"
click at [568, 30] on div "WITTY KIDS' SCHOOL" at bounding box center [680, 45] width 360 height 35
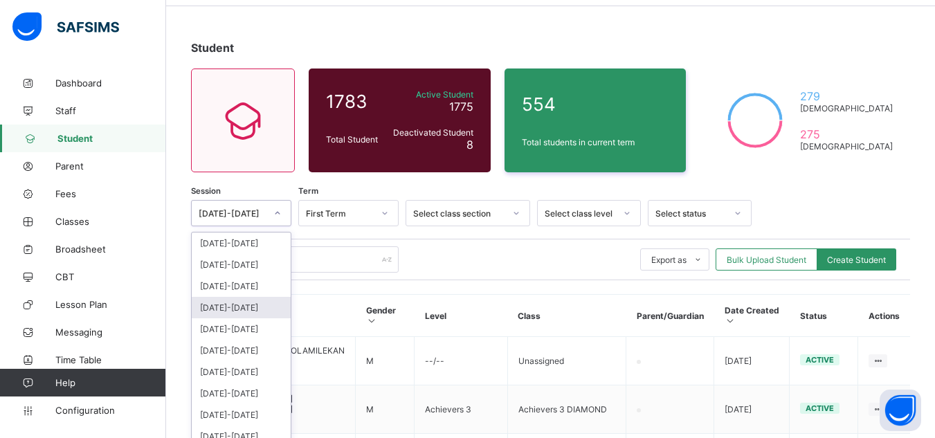
click at [271, 226] on div "option 2022-2023 focused, 4 of 12. 12 results available. Use Up and Down to cho…" at bounding box center [241, 213] width 100 height 26
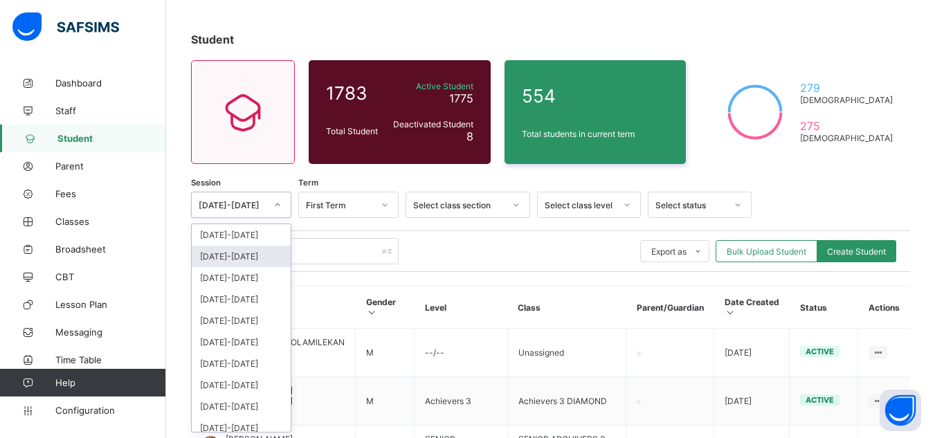
click at [247, 256] on div "2024-2025" at bounding box center [241, 256] width 99 height 21
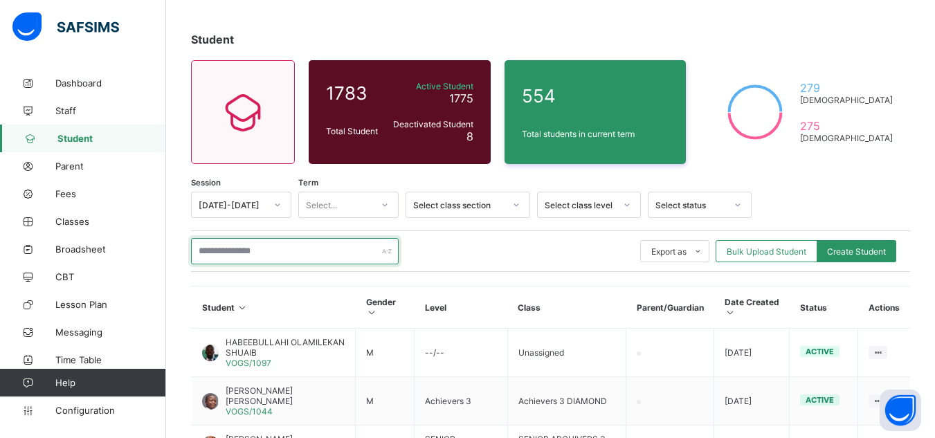
click at [257, 253] on input "text" at bounding box center [295, 251] width 208 height 26
paste input "**********"
click at [270, 249] on input "**********" at bounding box center [295, 251] width 208 height 26
click at [270, 249] on input "******" at bounding box center [295, 251] width 208 height 26
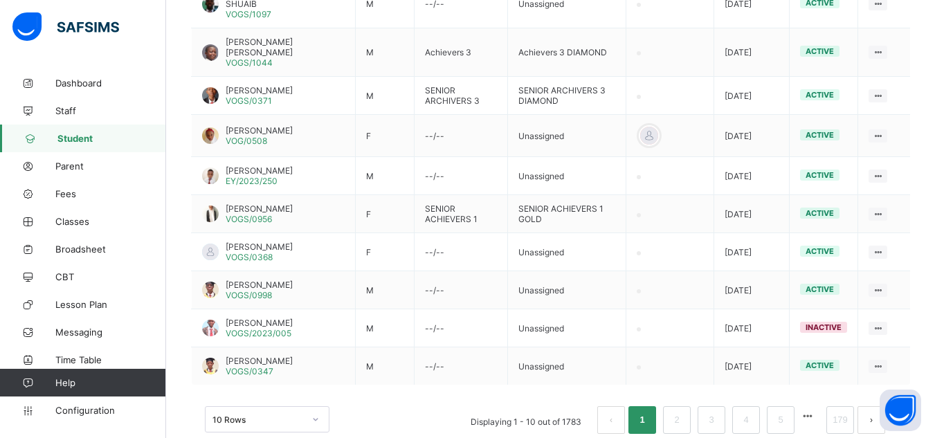
scroll to position [468, 0]
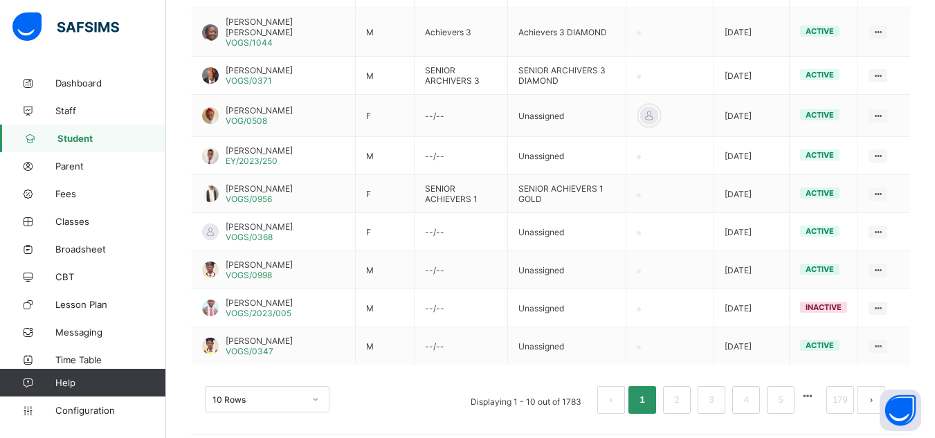
type input "******"
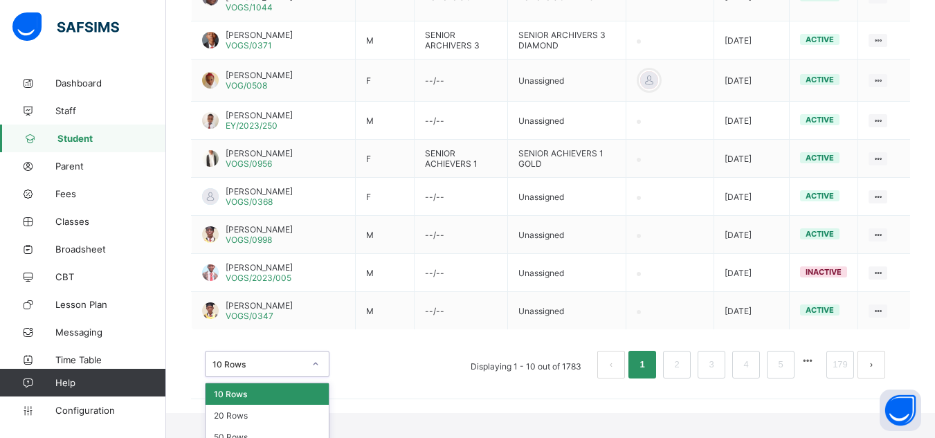
click at [272, 377] on div "option 10 Rows focused, 1 of 3. 3 results available. Use Up and Down to choose …" at bounding box center [267, 364] width 125 height 26
click at [257, 431] on div "50 Rows" at bounding box center [267, 436] width 123 height 21
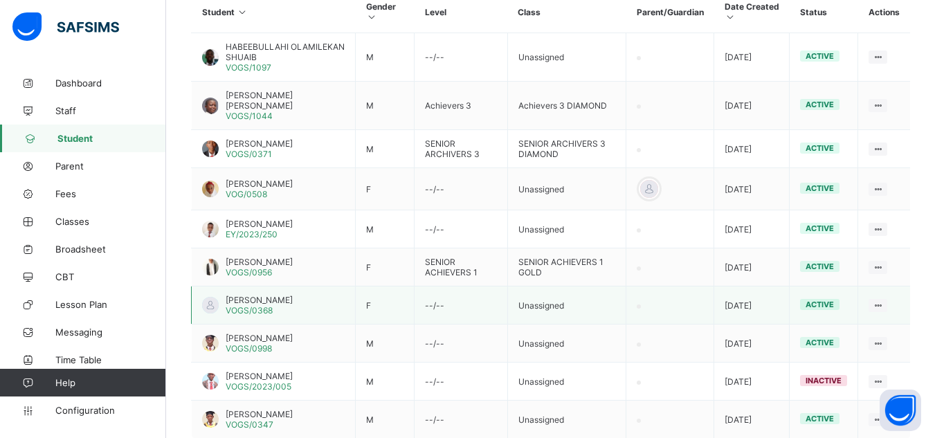
scroll to position [468, 0]
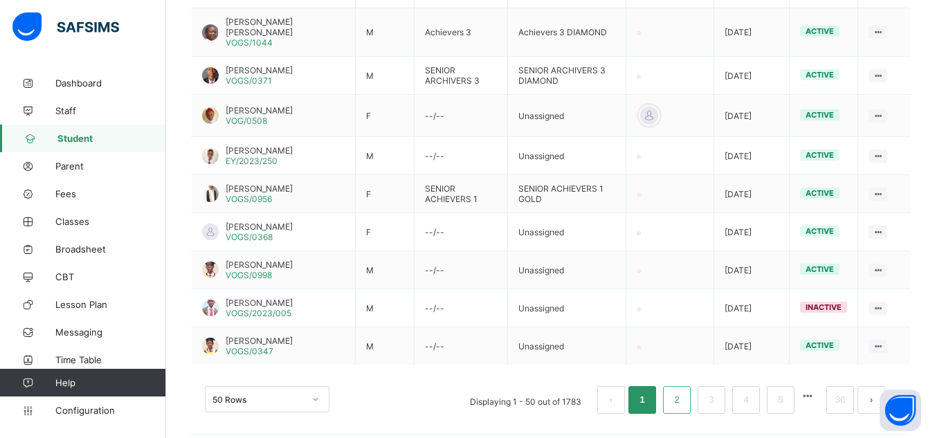
click at [683, 391] on link "2" at bounding box center [676, 400] width 13 height 18
click at [718, 395] on link "3" at bounding box center [710, 400] width 13 height 18
click at [752, 394] on link "4" at bounding box center [745, 400] width 13 height 18
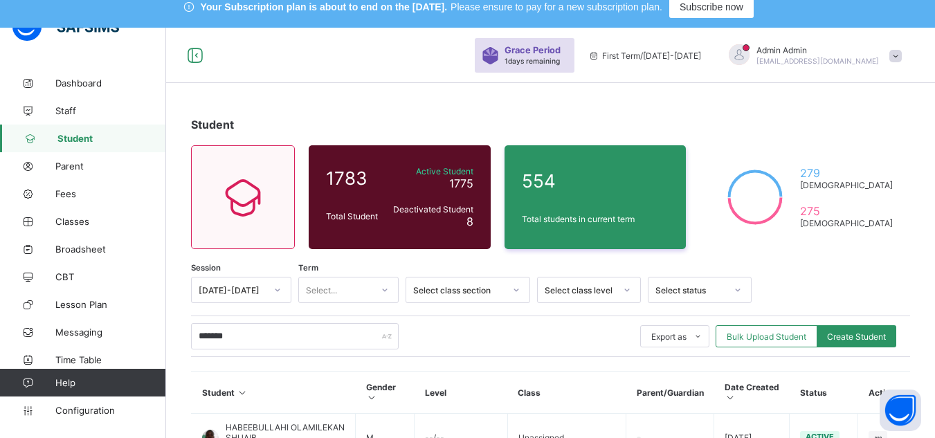
scroll to position [0, 0]
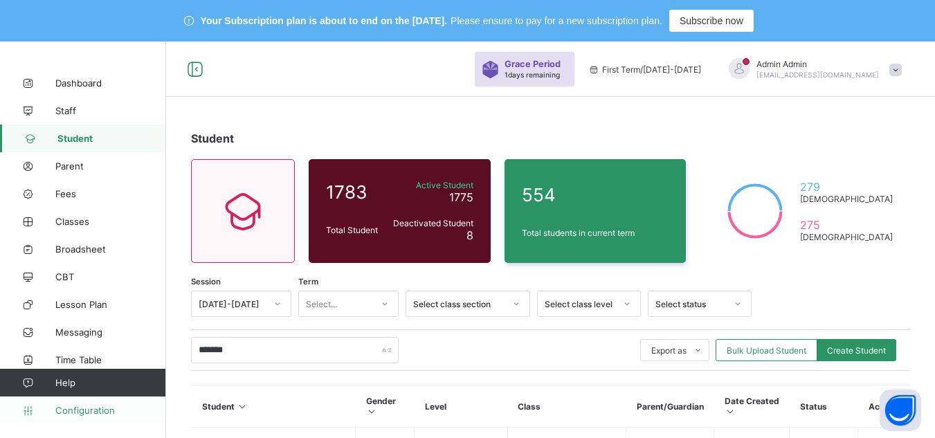
click at [90, 406] on span "Configuration" at bounding box center [110, 410] width 110 height 11
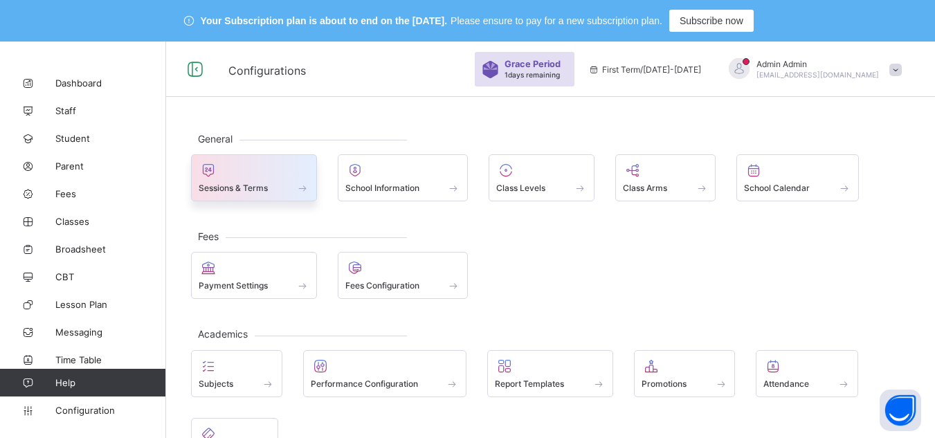
click at [262, 183] on span "Sessions & Terms" at bounding box center [233, 188] width 69 height 10
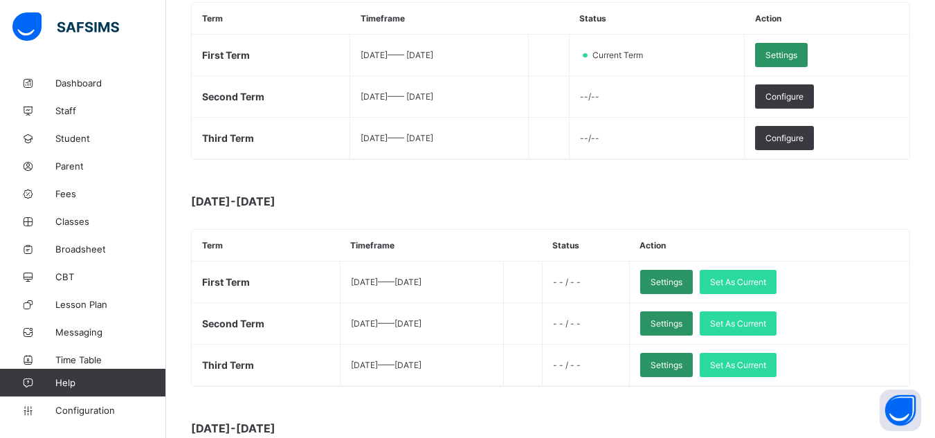
scroll to position [289, 0]
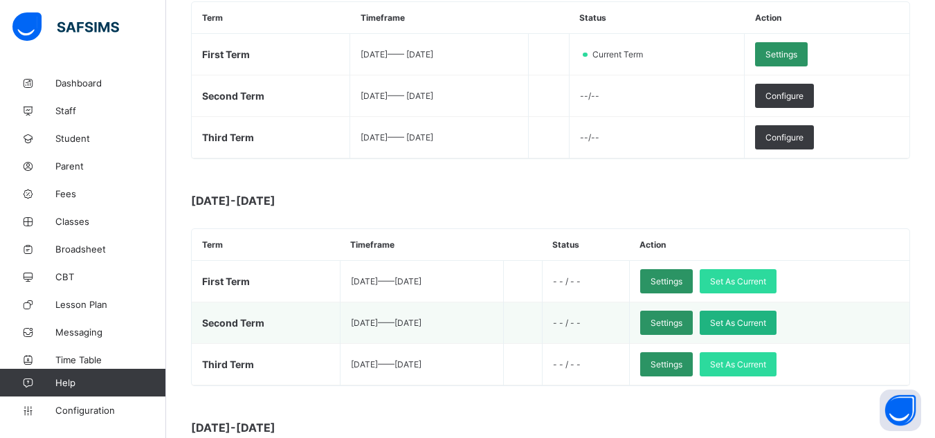
click at [766, 322] on span "Set As Current" at bounding box center [738, 323] width 56 height 10
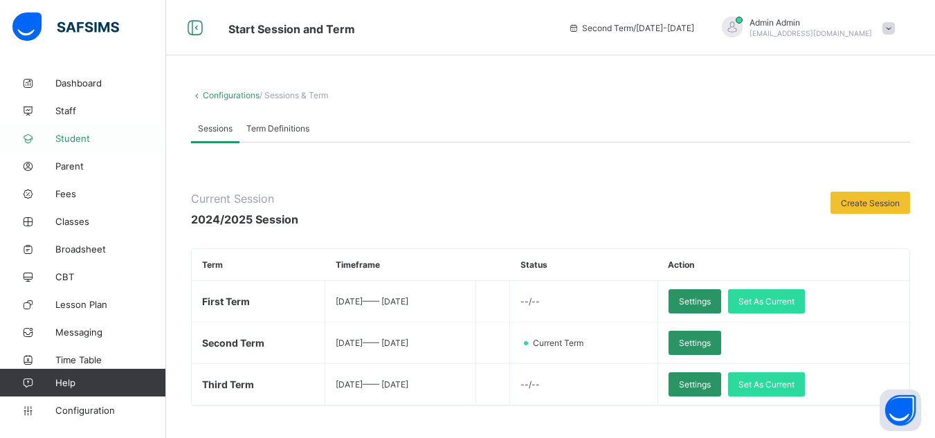
click at [72, 137] on span "Student" at bounding box center [110, 138] width 111 height 11
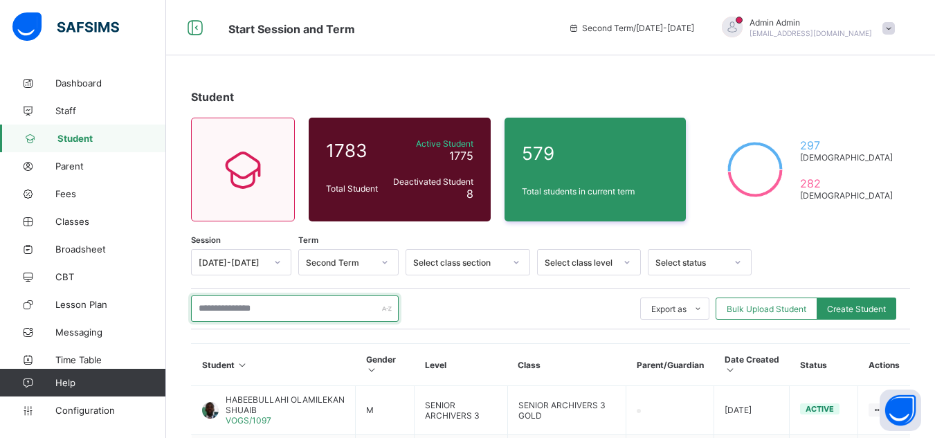
click at [230, 307] on input "text" at bounding box center [295, 308] width 208 height 26
paste input "**********"
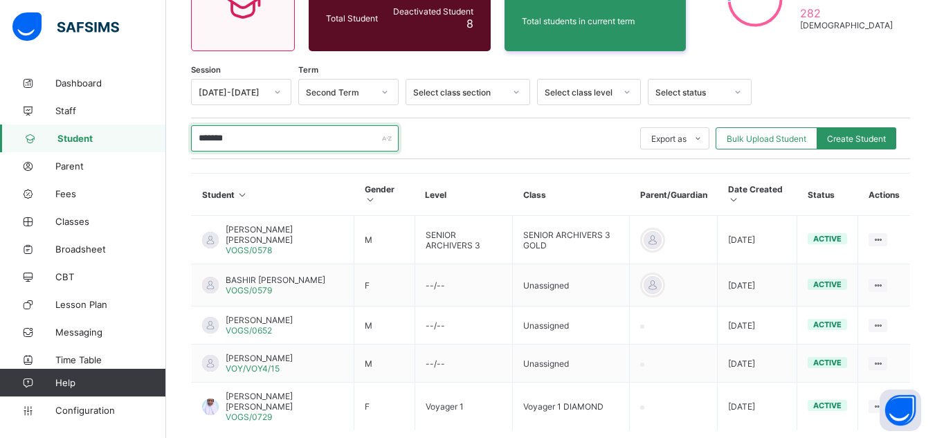
scroll to position [171, 0]
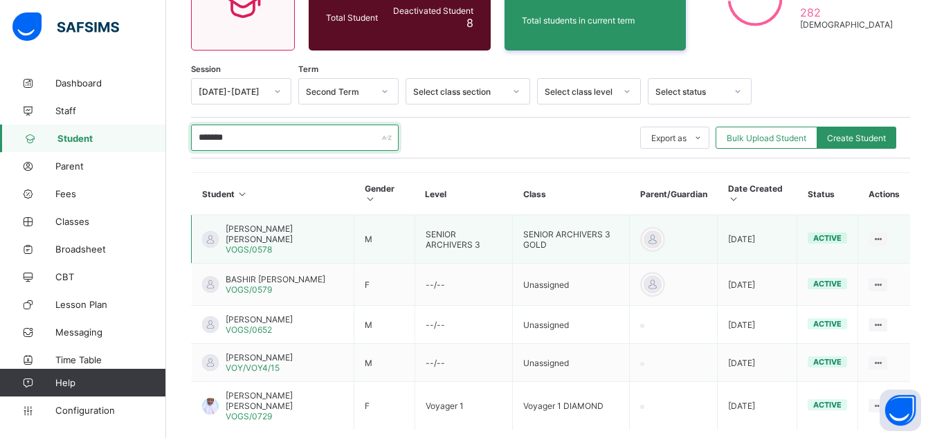
type input "******"
click at [284, 228] on span "BASHIR ANANGI JAWAD" at bounding box center [285, 234] width 118 height 21
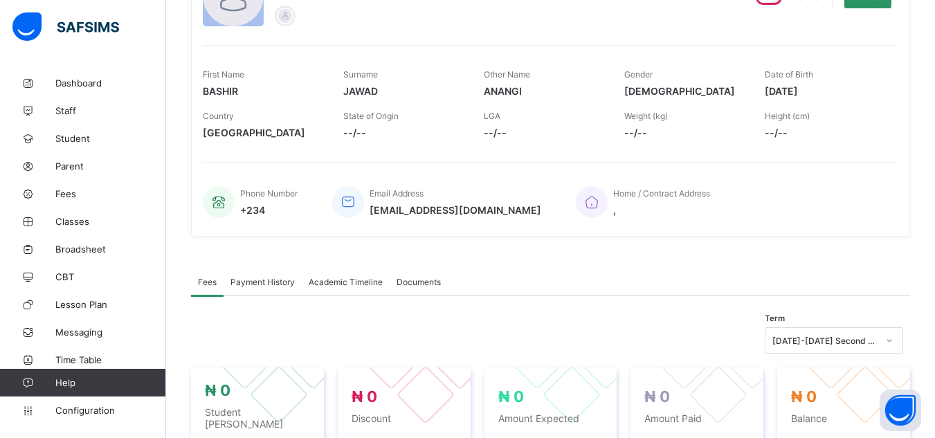
click at [341, 284] on span "Academic Timeline" at bounding box center [346, 282] width 74 height 10
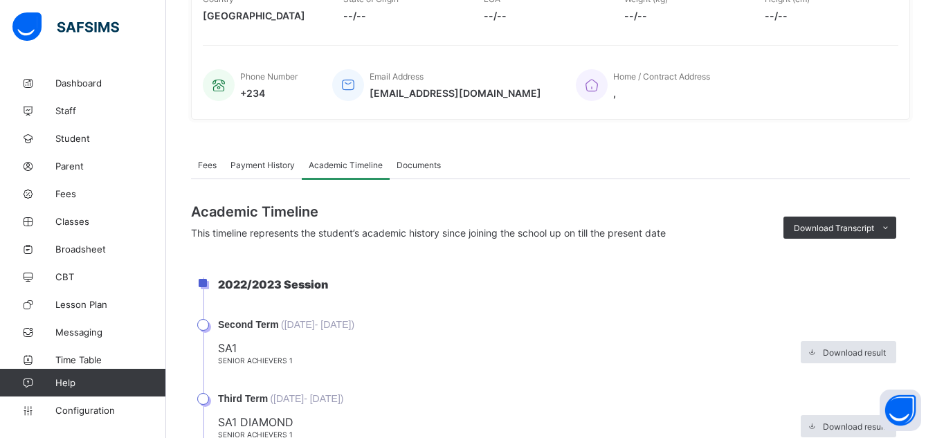
scroll to position [271, 0]
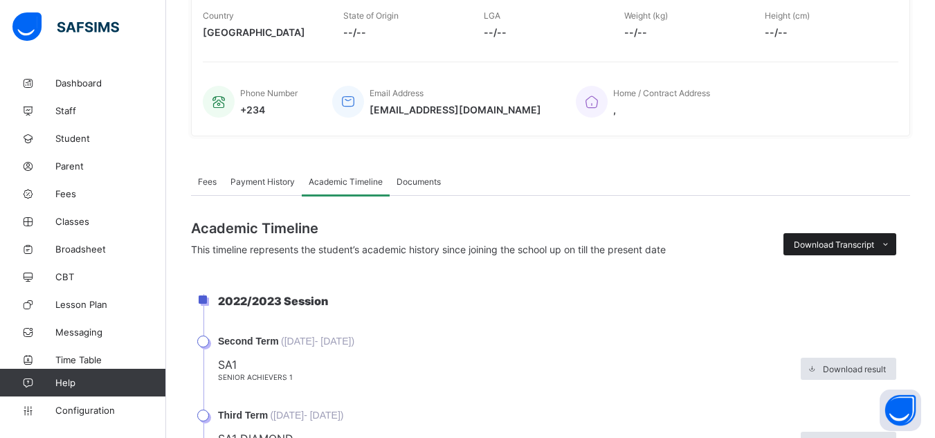
click at [889, 244] on span at bounding box center [885, 244] width 22 height 22
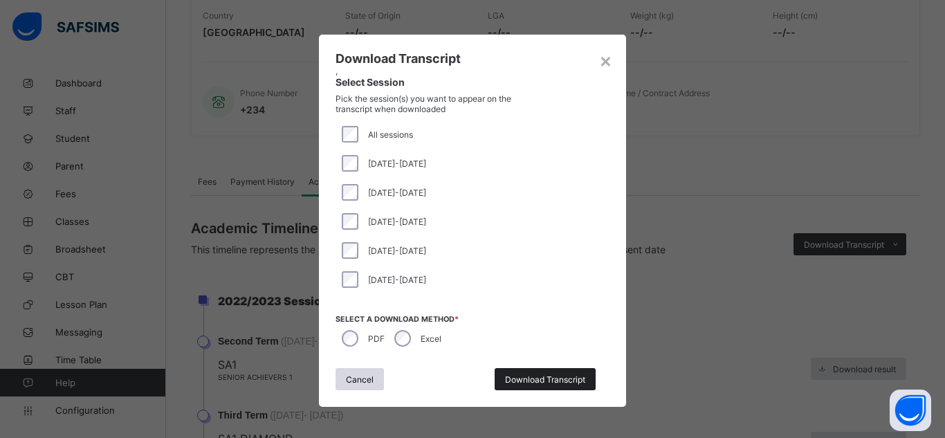
click at [545, 379] on span "Download Transcript" at bounding box center [545, 379] width 80 height 10
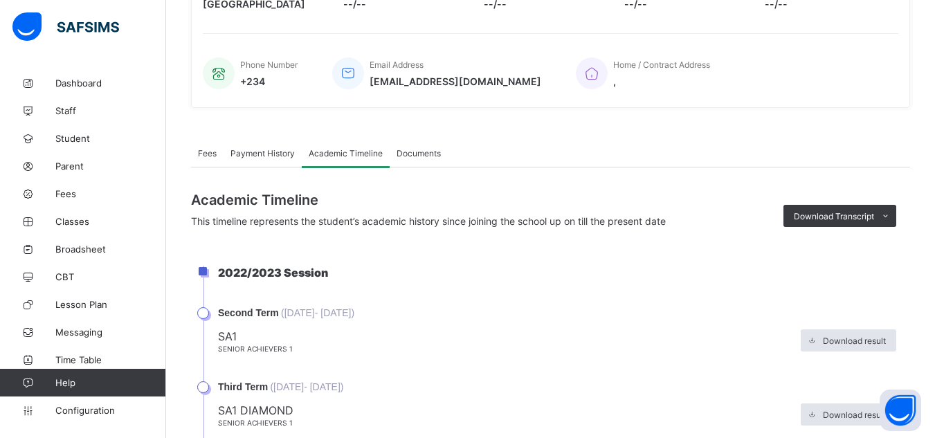
scroll to position [0, 0]
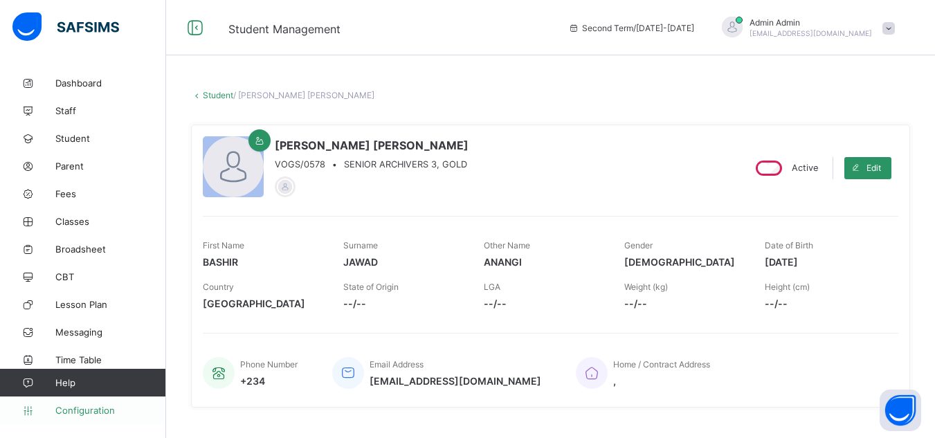
click at [74, 410] on span "Configuration" at bounding box center [110, 410] width 110 height 11
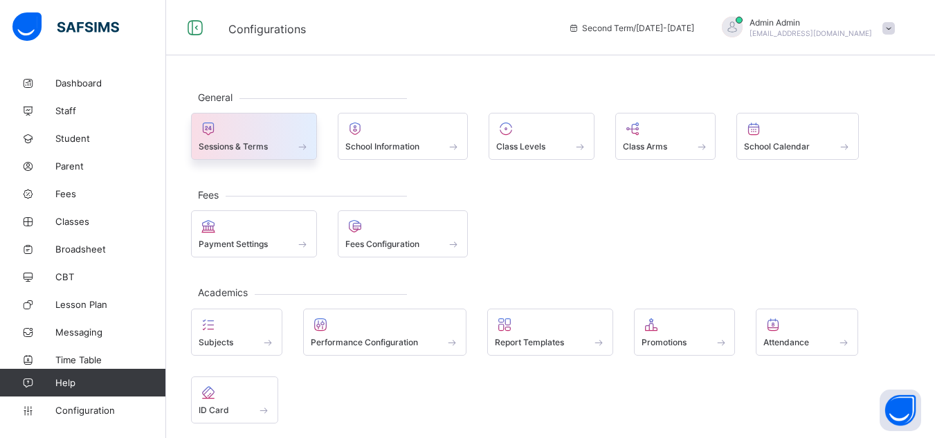
click at [247, 152] on div "Sessions & Terms" at bounding box center [254, 146] width 111 height 12
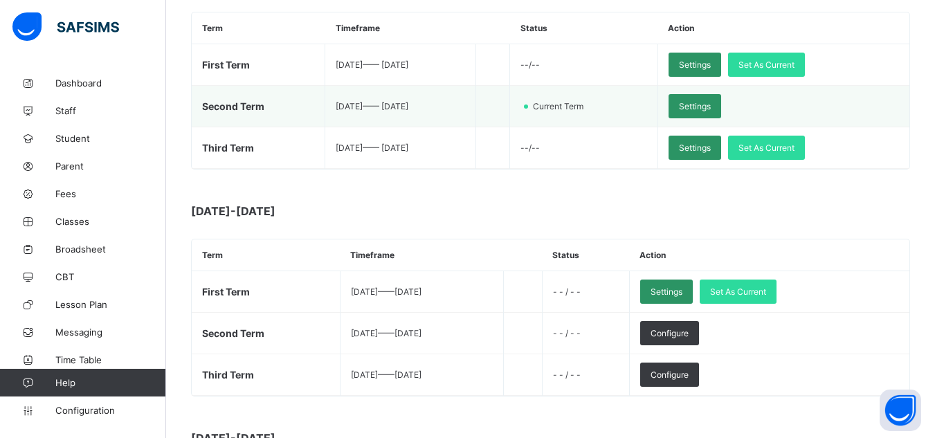
scroll to position [248, 0]
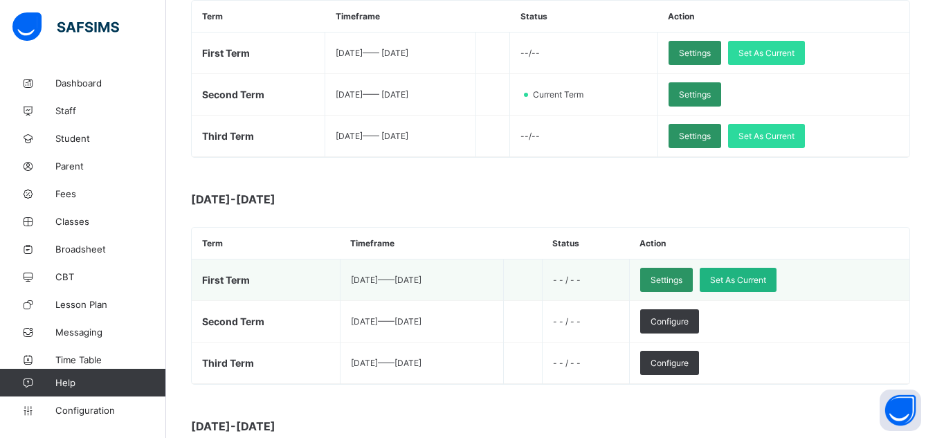
click at [766, 279] on span "Set As Current" at bounding box center [738, 280] width 56 height 10
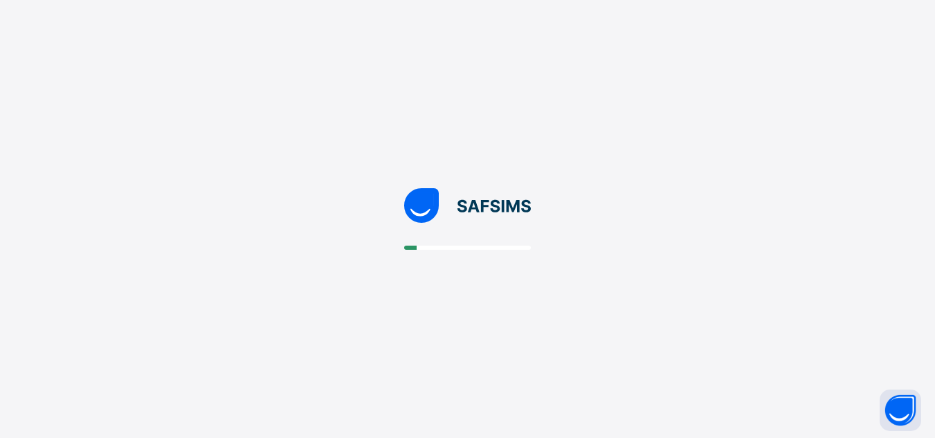
scroll to position [0, 0]
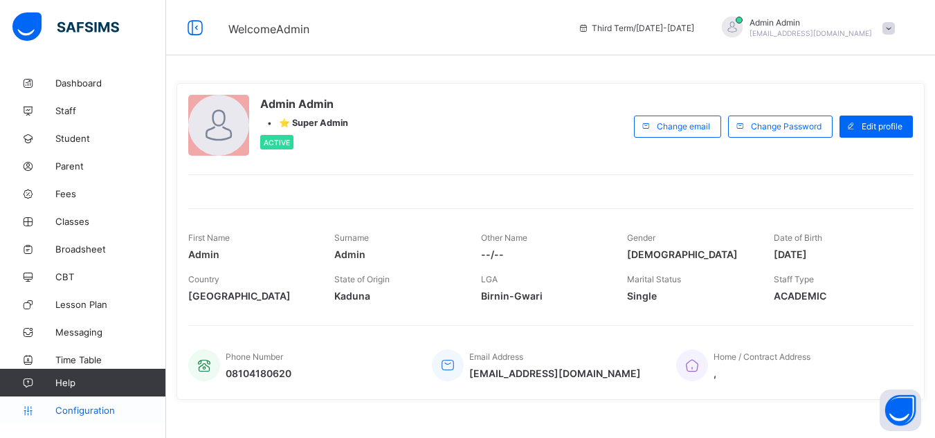
click at [100, 410] on span "Configuration" at bounding box center [110, 410] width 110 height 11
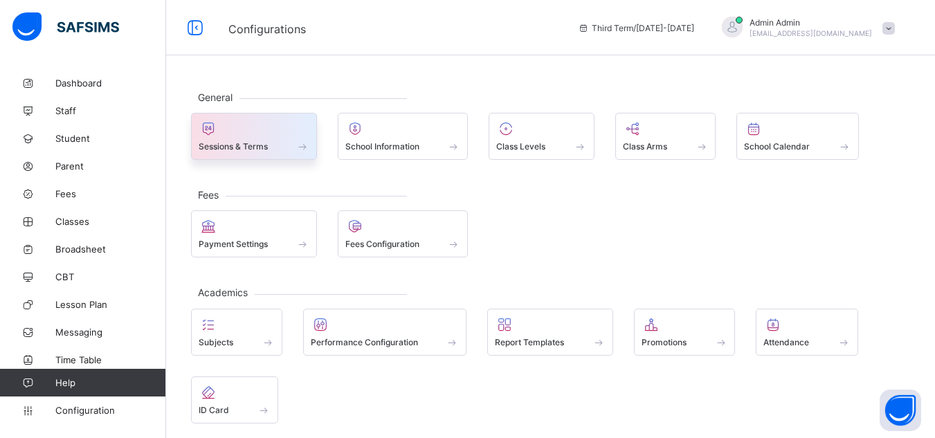
click at [264, 147] on span "Sessions & Terms" at bounding box center [233, 146] width 69 height 10
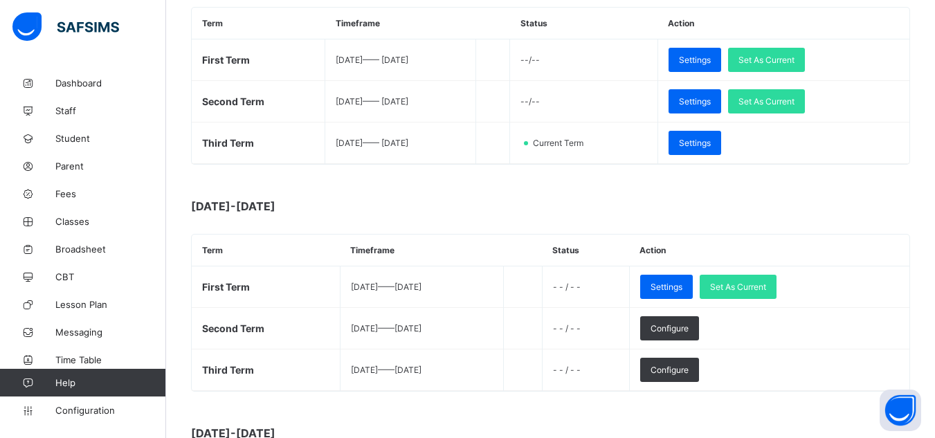
scroll to position [242, 0]
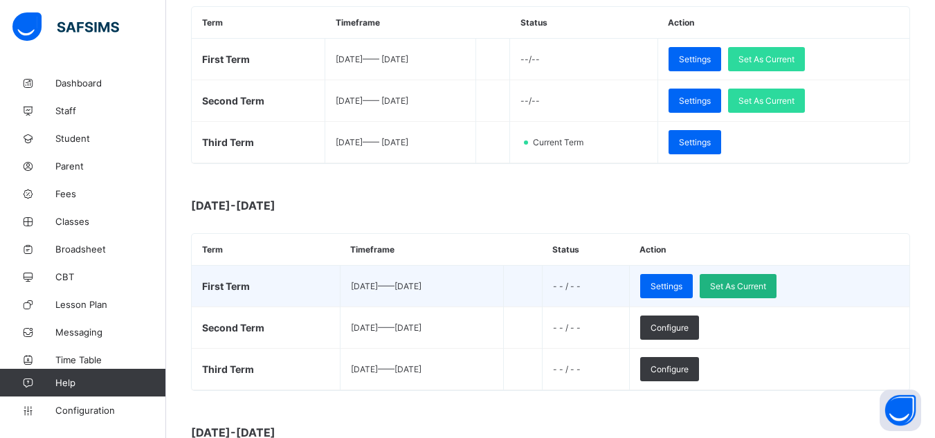
click at [776, 279] on div "Set As Current" at bounding box center [738, 286] width 77 height 24
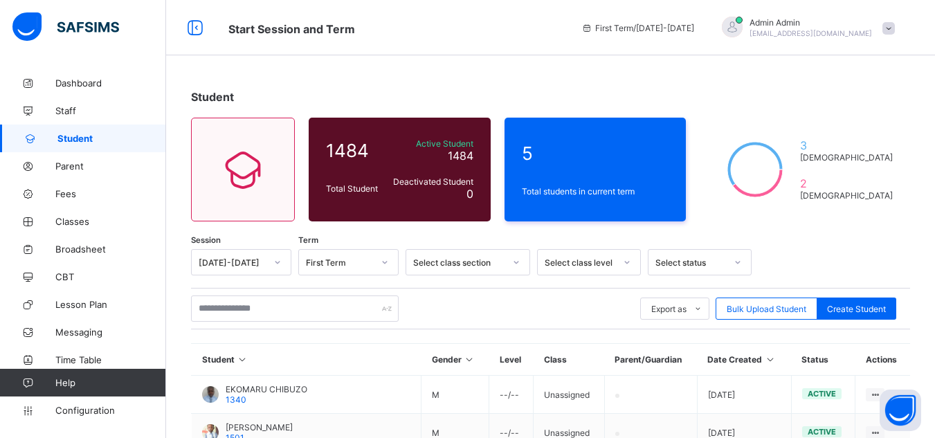
click at [895, 28] on span at bounding box center [888, 28] width 12 height 12
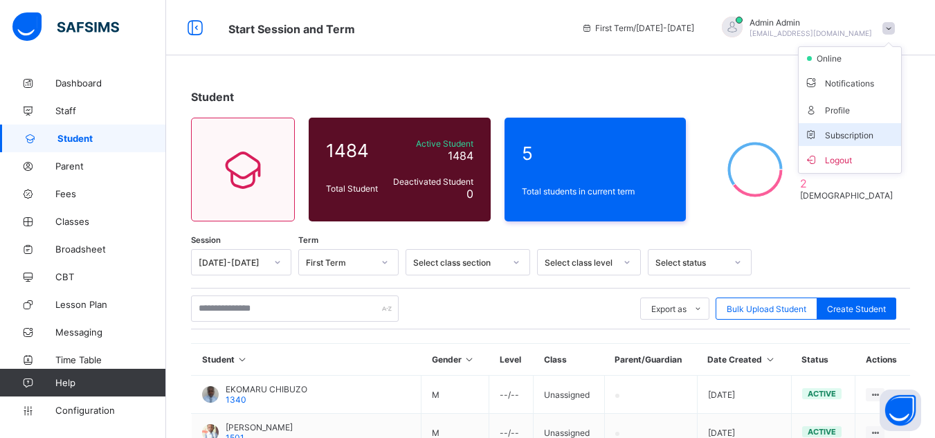
click at [873, 132] on span "Subscription" at bounding box center [838, 135] width 69 height 10
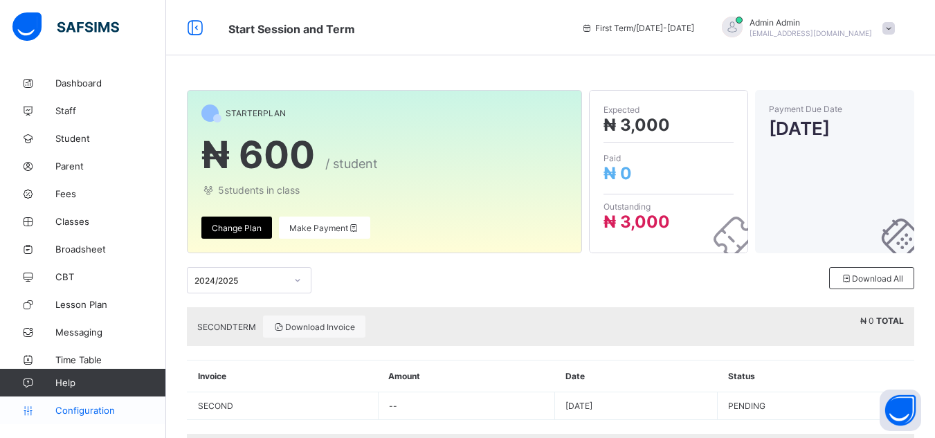
click at [78, 408] on span "Configuration" at bounding box center [110, 410] width 110 height 11
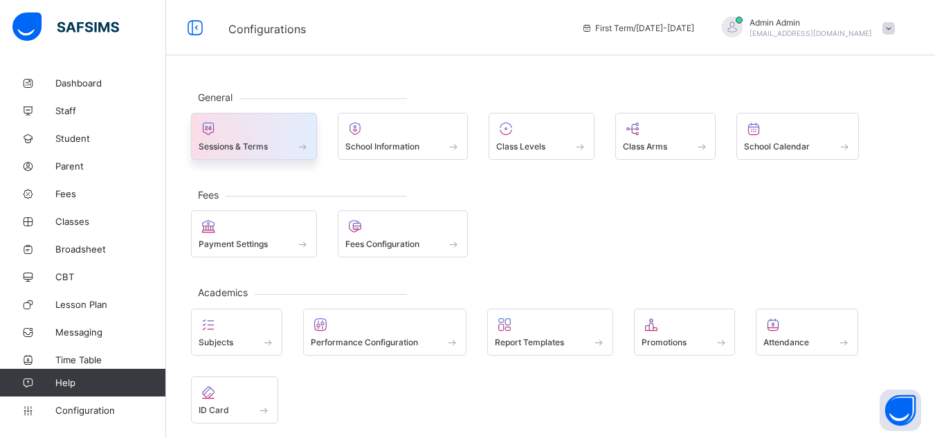
click at [253, 143] on span "Sessions & Terms" at bounding box center [233, 146] width 69 height 10
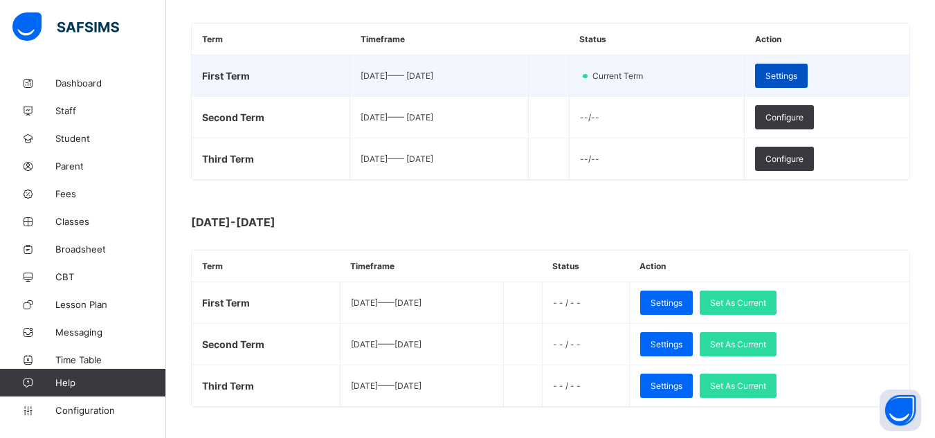
scroll to position [226, 0]
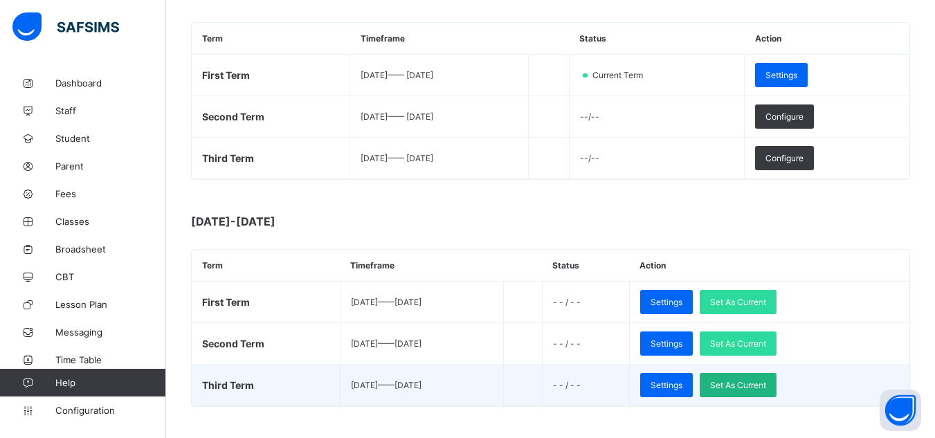
click at [766, 386] on span "Set As Current" at bounding box center [738, 385] width 56 height 10
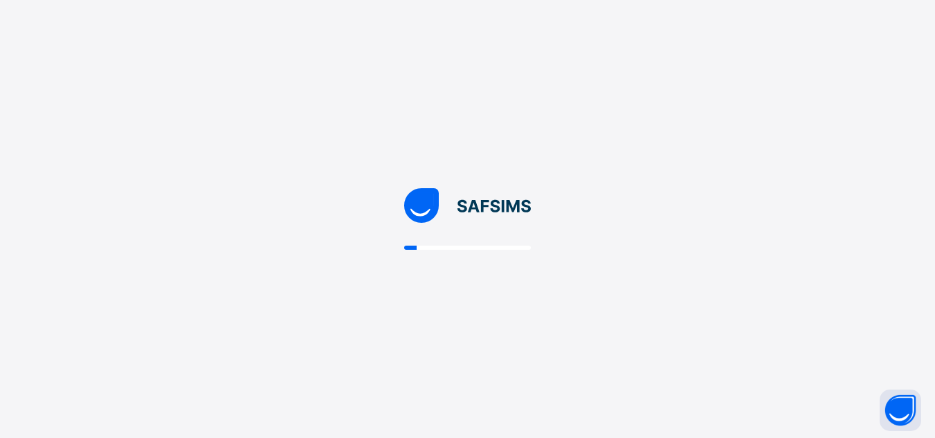
scroll to position [0, 0]
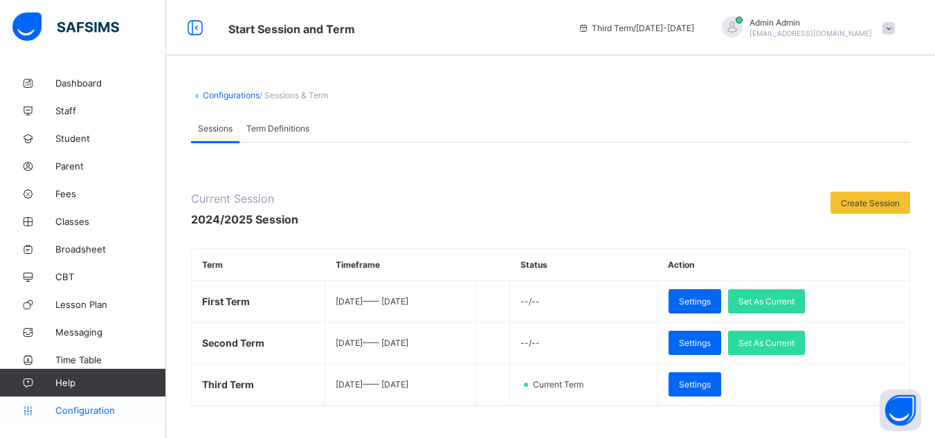
click at [94, 413] on span "Configuration" at bounding box center [110, 410] width 110 height 11
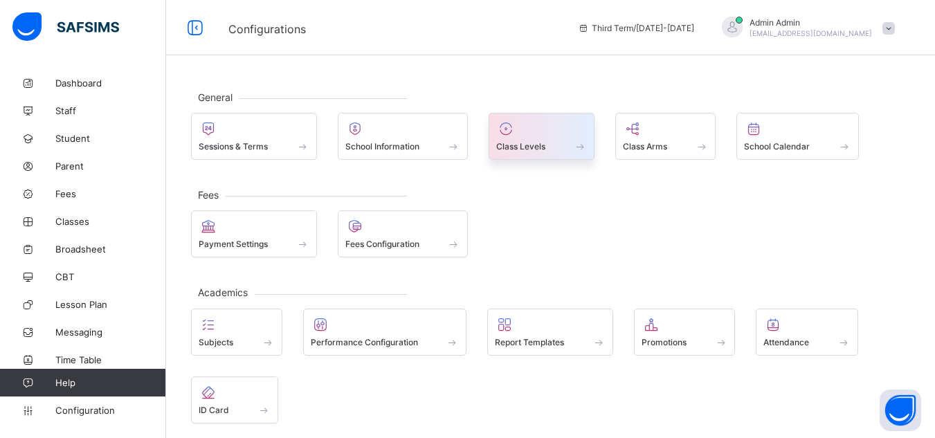
click at [533, 142] on span "Class Levels" at bounding box center [520, 146] width 49 height 10
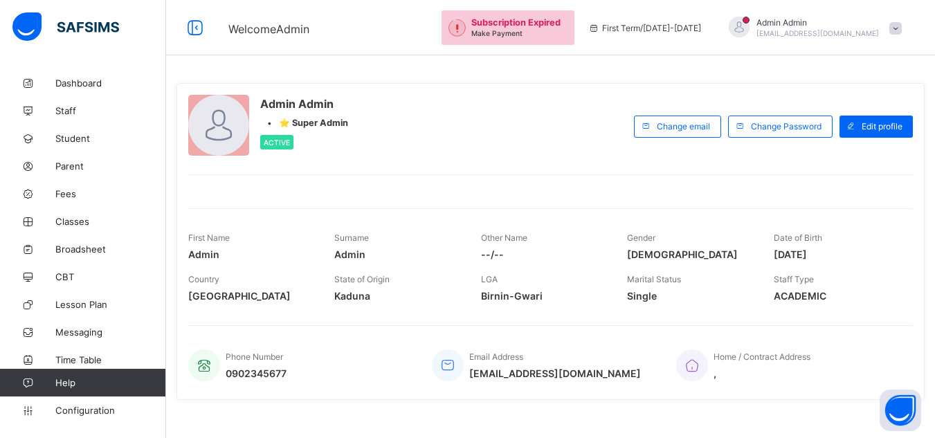
click at [902, 28] on span at bounding box center [895, 28] width 12 height 12
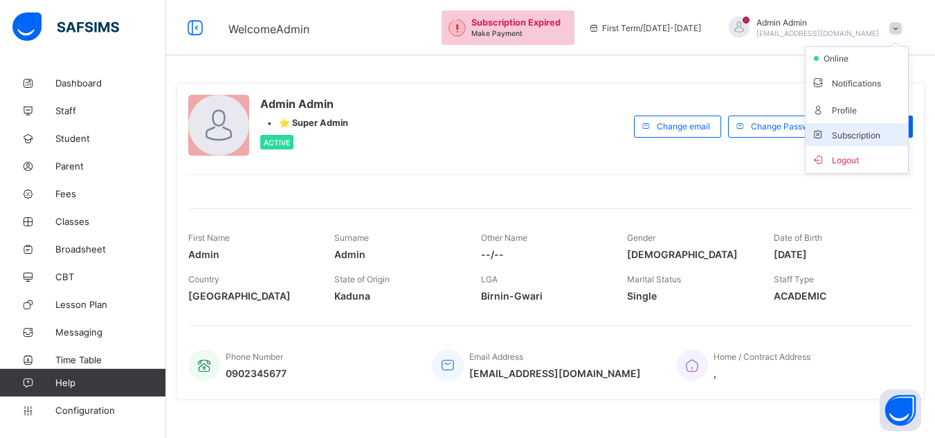
click at [862, 135] on span "Subscription" at bounding box center [845, 135] width 69 height 10
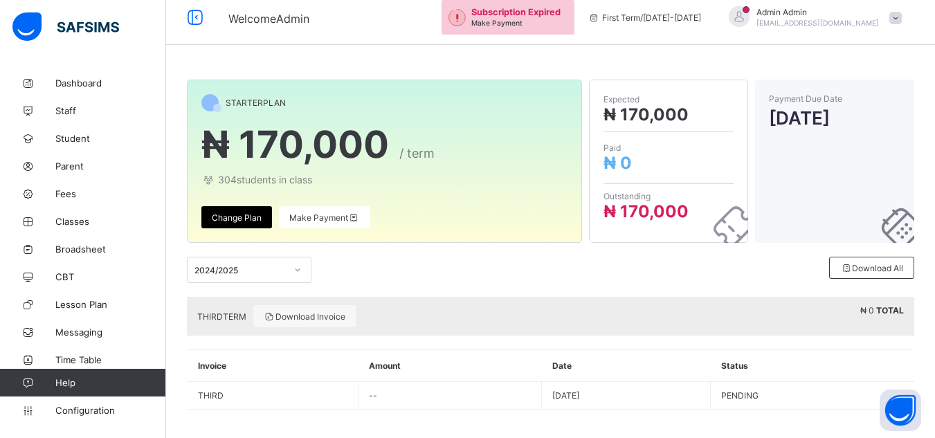
scroll to position [12, 0]
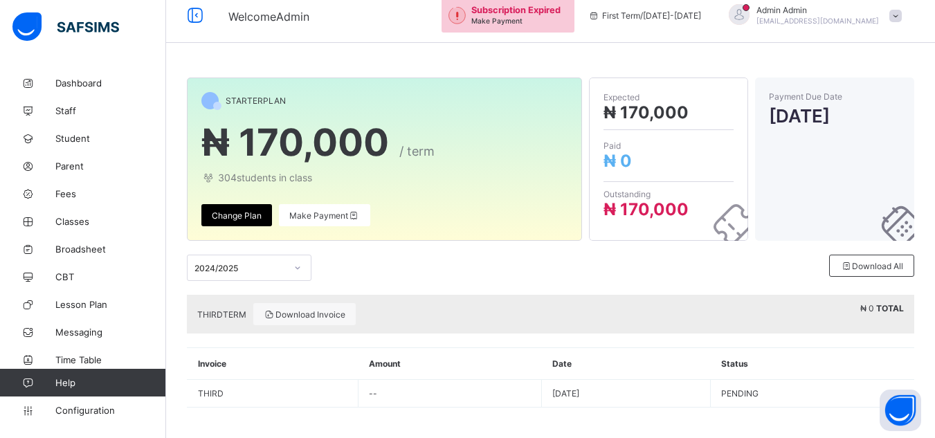
click at [245, 217] on span "Change Plan" at bounding box center [237, 215] width 50 height 10
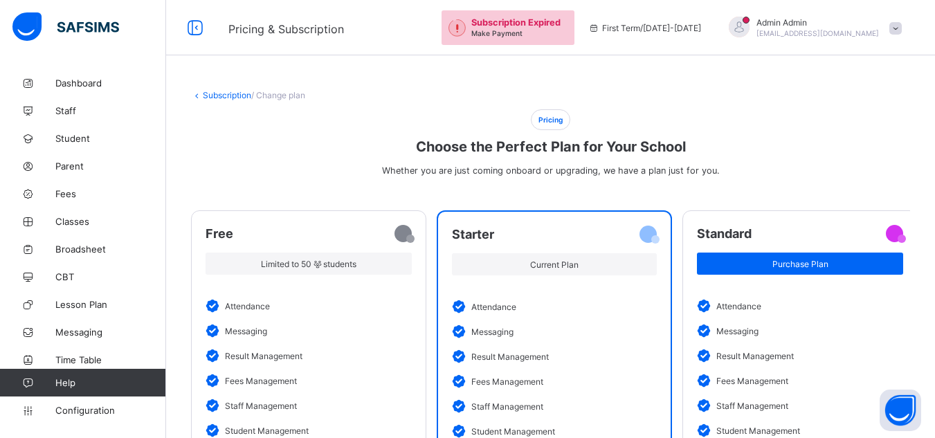
click at [226, 91] on link "Subscription" at bounding box center [227, 95] width 48 height 10
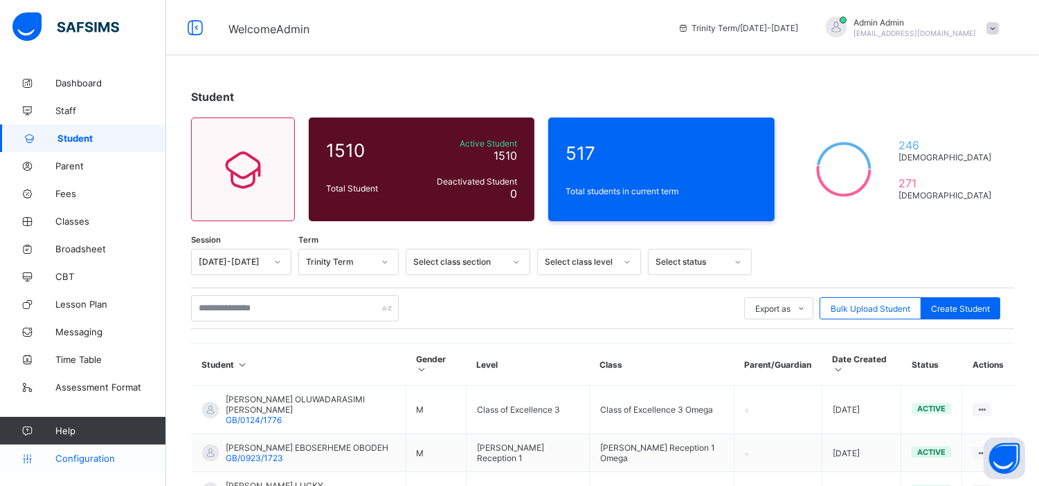
click at [112, 458] on span "Configuration" at bounding box center [110, 458] width 110 height 11
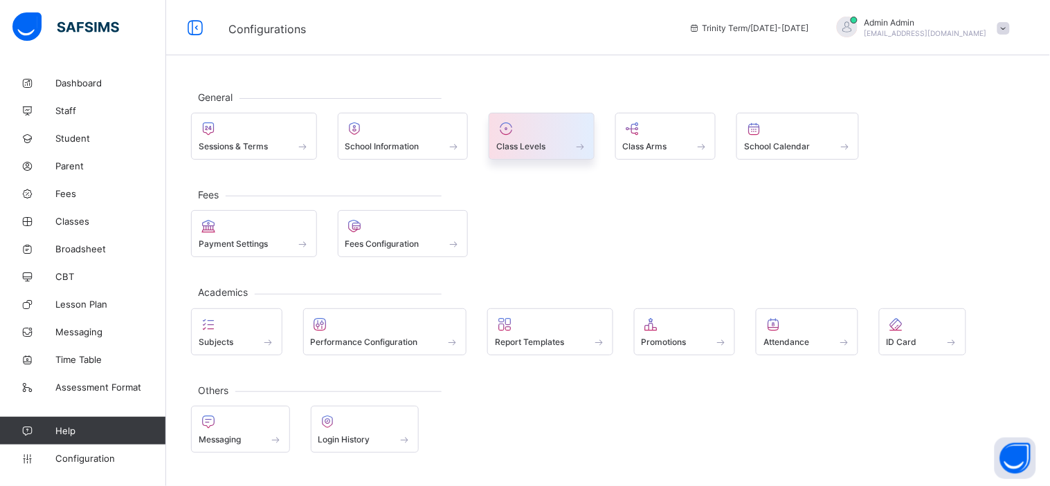
click at [536, 147] on span "Class Levels" at bounding box center [520, 146] width 49 height 10
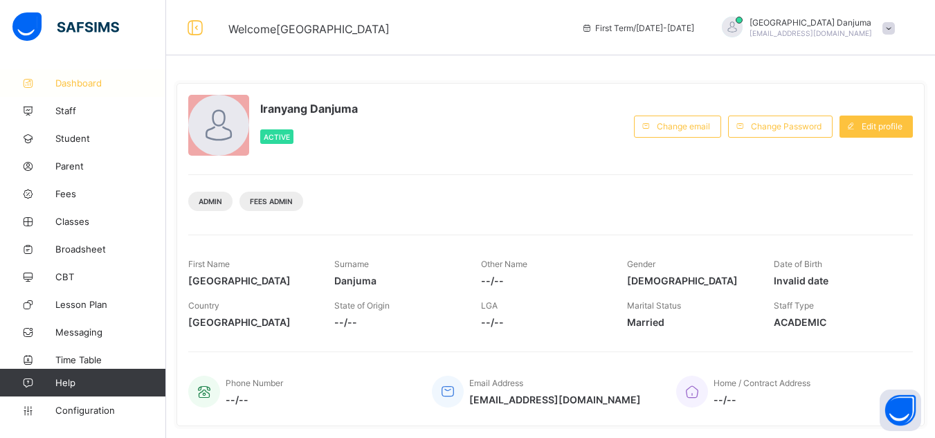
click at [81, 82] on span "Dashboard" at bounding box center [110, 83] width 111 height 11
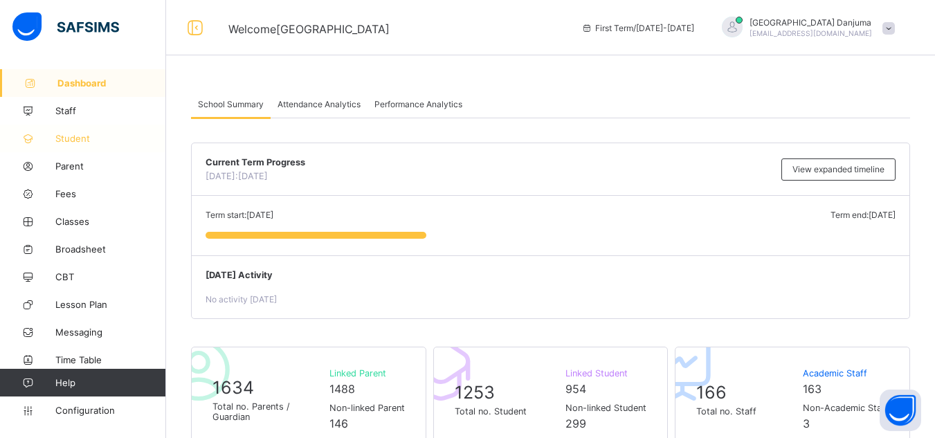
click at [73, 136] on span "Student" at bounding box center [110, 138] width 111 height 11
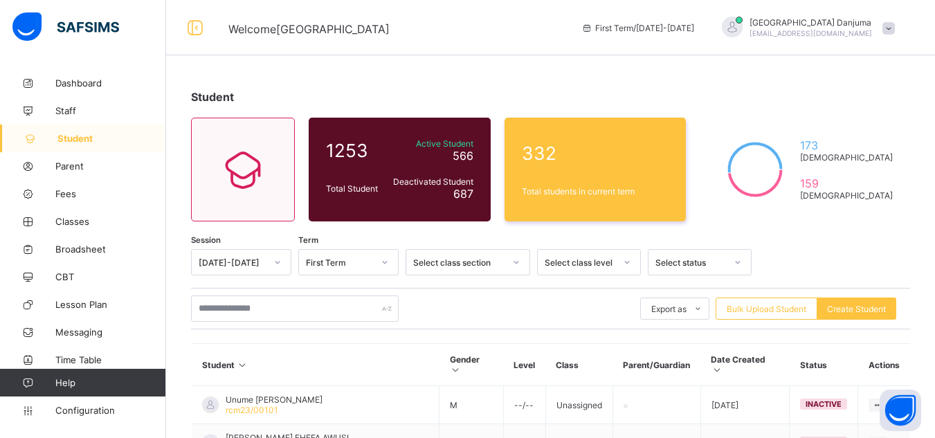
click at [895, 28] on span at bounding box center [888, 28] width 12 height 12
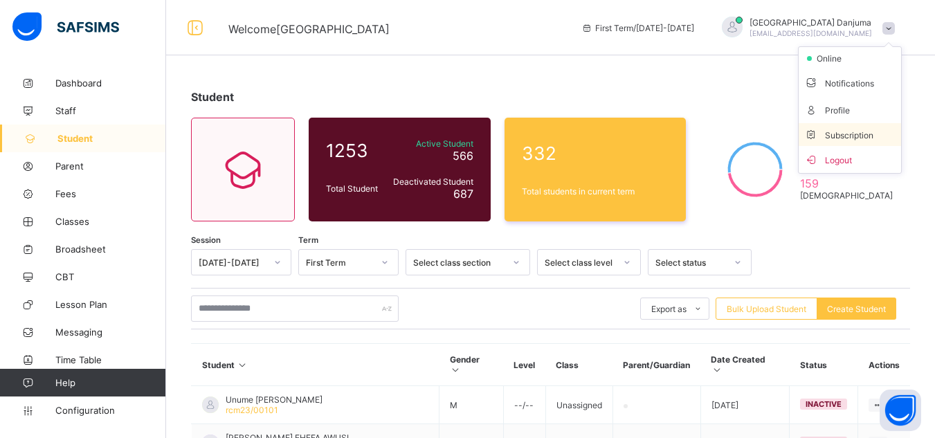
click at [867, 136] on span "Subscription" at bounding box center [838, 135] width 69 height 10
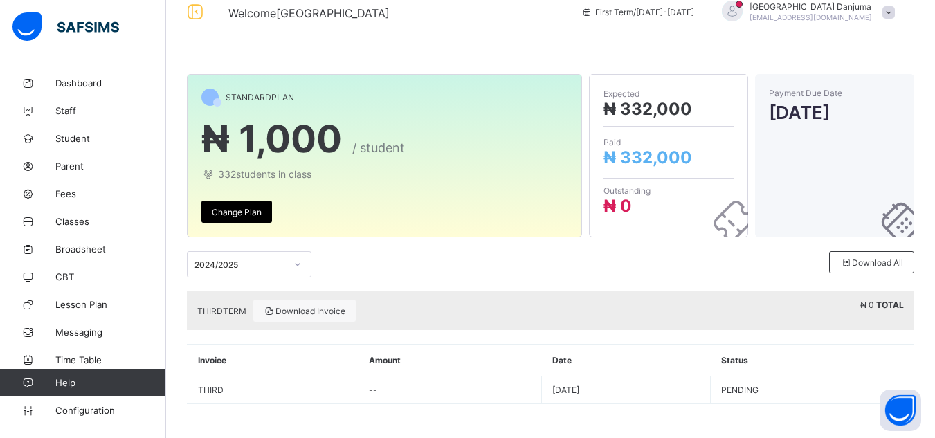
scroll to position [17, 0]
click at [98, 80] on span "Dashboard" at bounding box center [110, 83] width 111 height 11
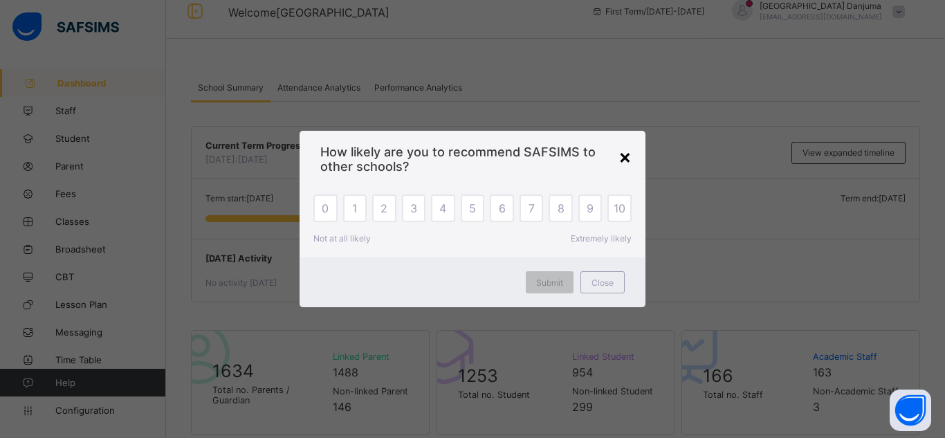
click at [626, 155] on div "×" at bounding box center [625, 157] width 13 height 24
